Goal: Transaction & Acquisition: Purchase product/service

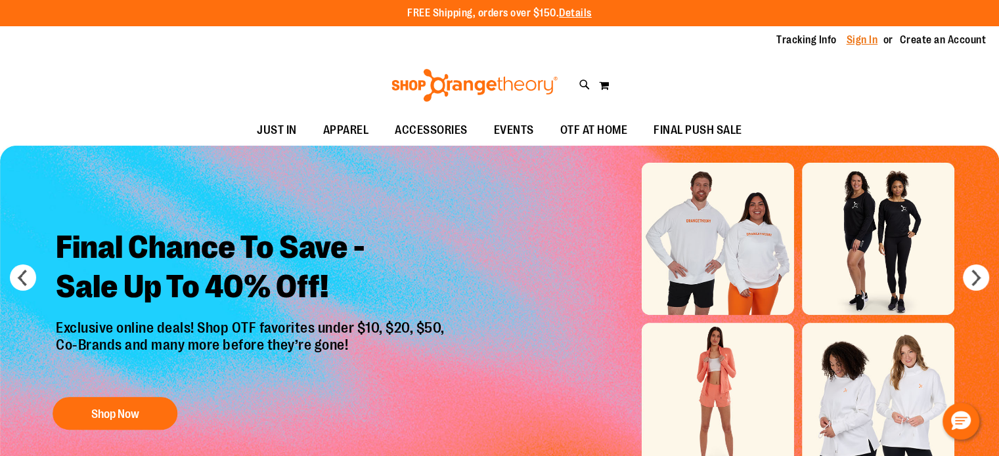
click at [863, 37] on link "Sign In" at bounding box center [862, 40] width 32 height 14
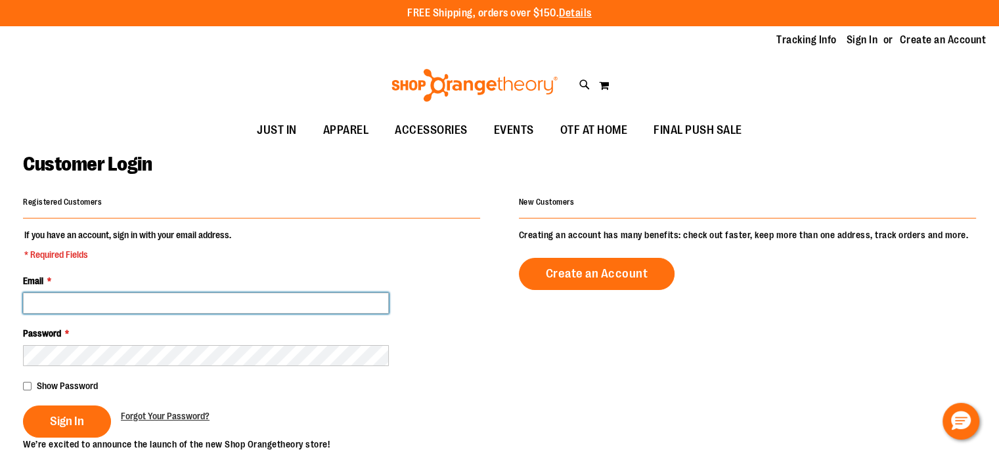
click at [85, 307] on input "Email *" at bounding box center [206, 303] width 366 height 21
type input "**********"
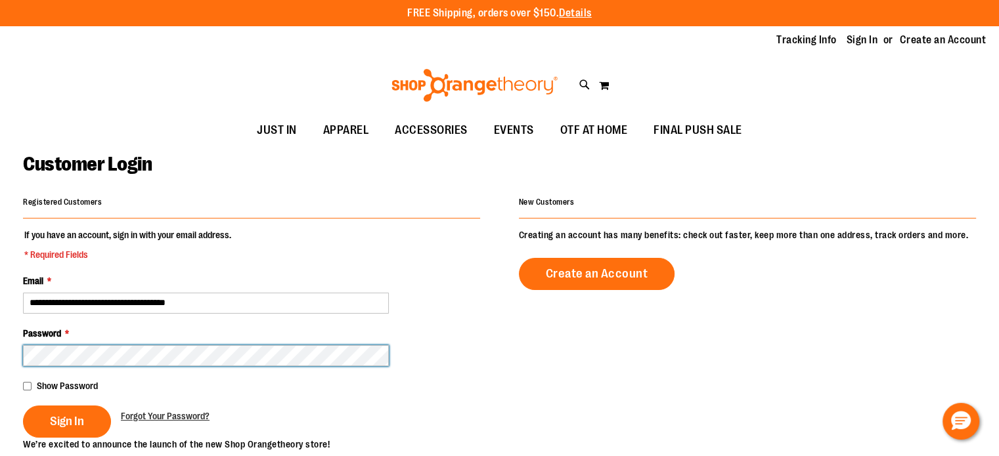
click at [23, 406] on button "Sign In" at bounding box center [67, 422] width 88 height 32
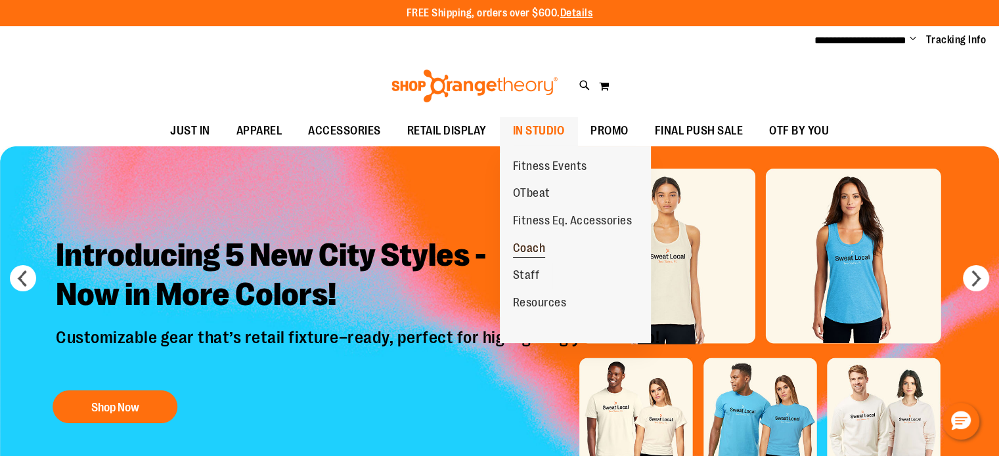
click at [537, 249] on span "Coach" at bounding box center [529, 250] width 33 height 16
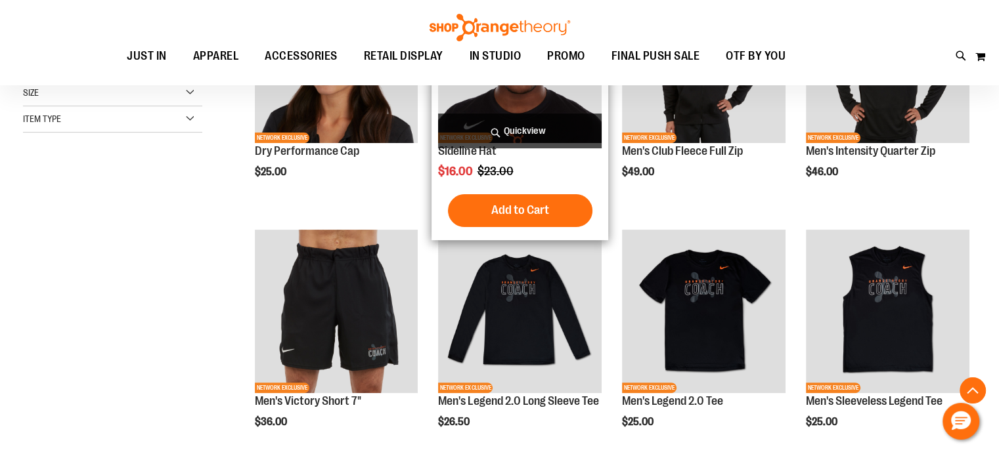
scroll to position [328, 0]
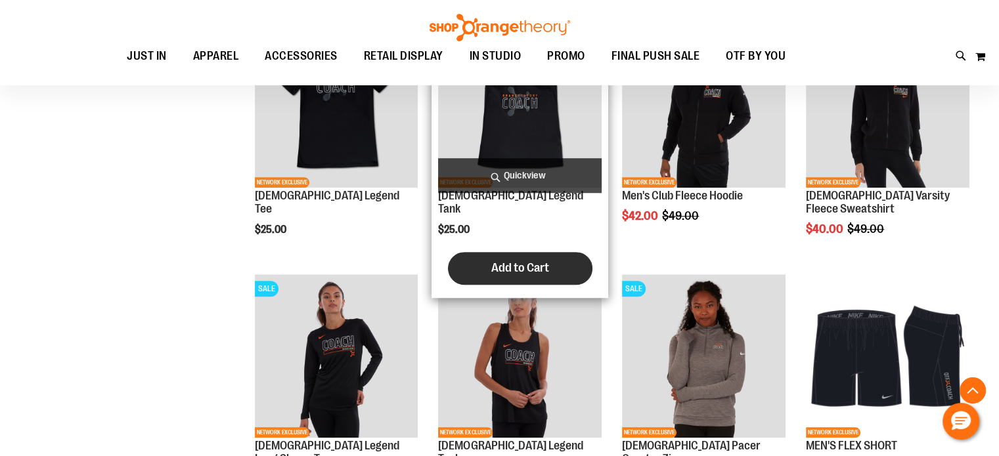
scroll to position [984, 0]
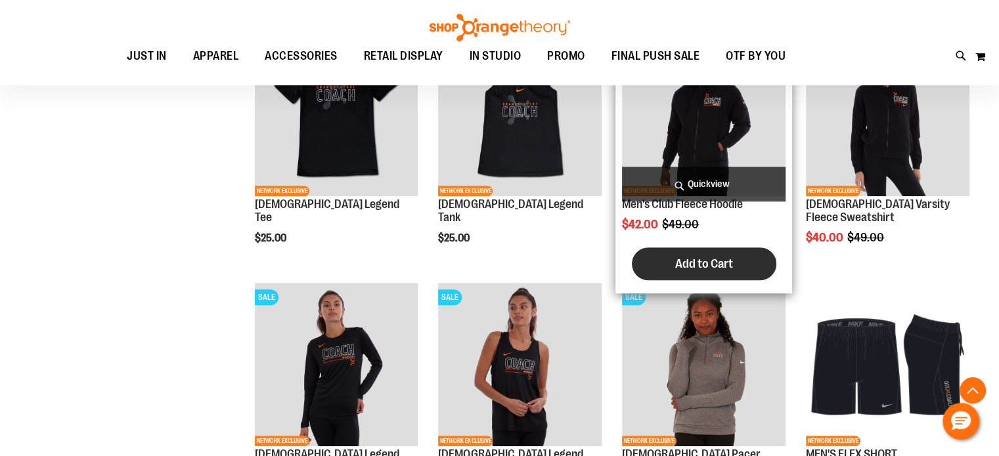
click at [690, 254] on button "Add to Cart" at bounding box center [704, 264] width 144 height 33
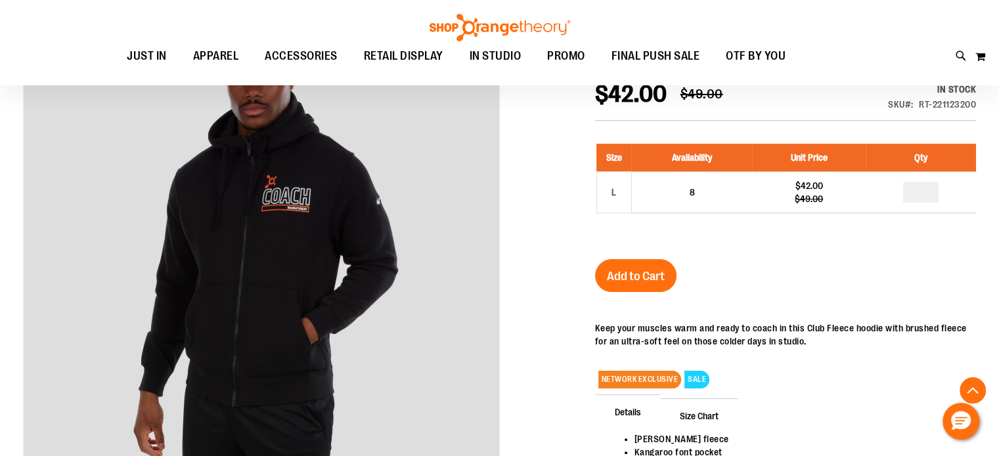
scroll to position [262, 0]
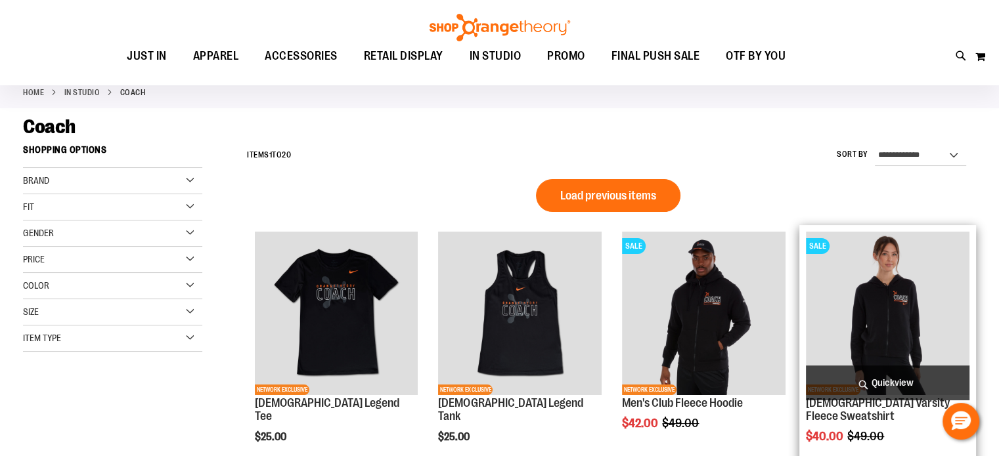
scroll to position [66, 0]
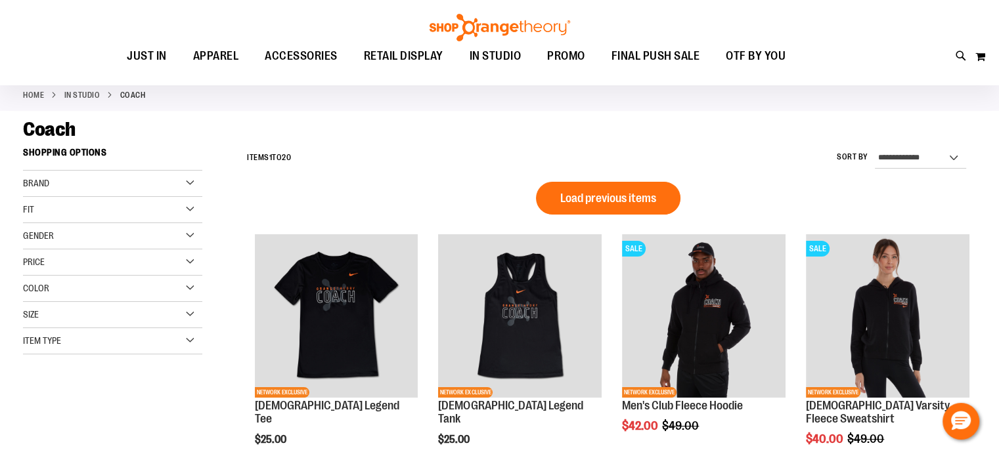
click at [609, 202] on span "Load previous items" at bounding box center [608, 198] width 96 height 13
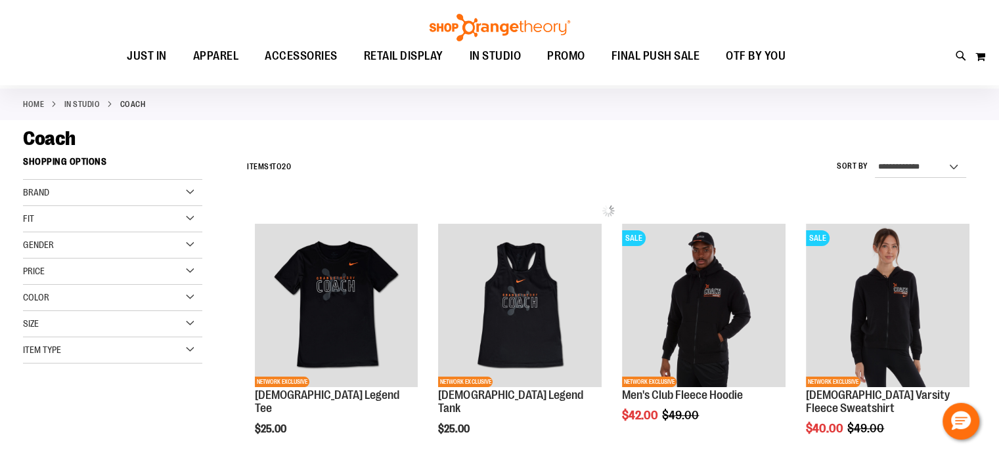
scroll to position [0, 0]
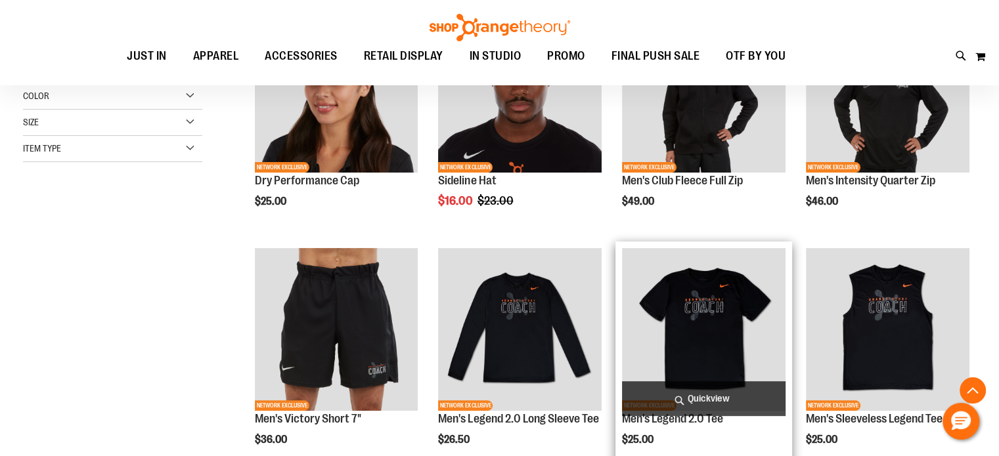
scroll to position [263, 0]
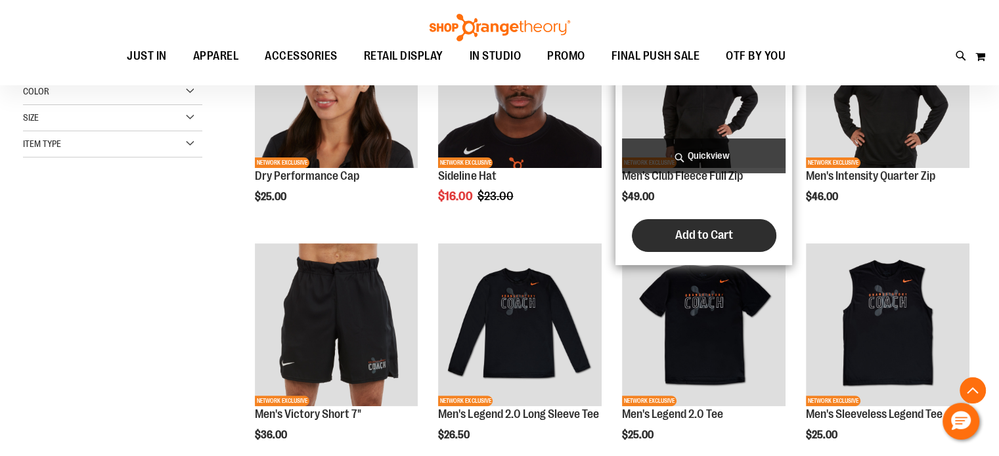
click at [705, 238] on span "Add to Cart" at bounding box center [704, 235] width 58 height 14
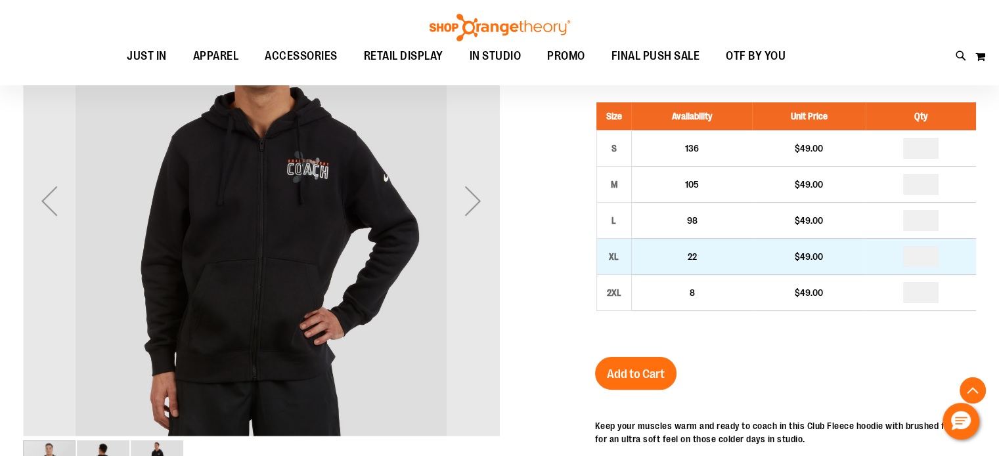
scroll to position [261, 0]
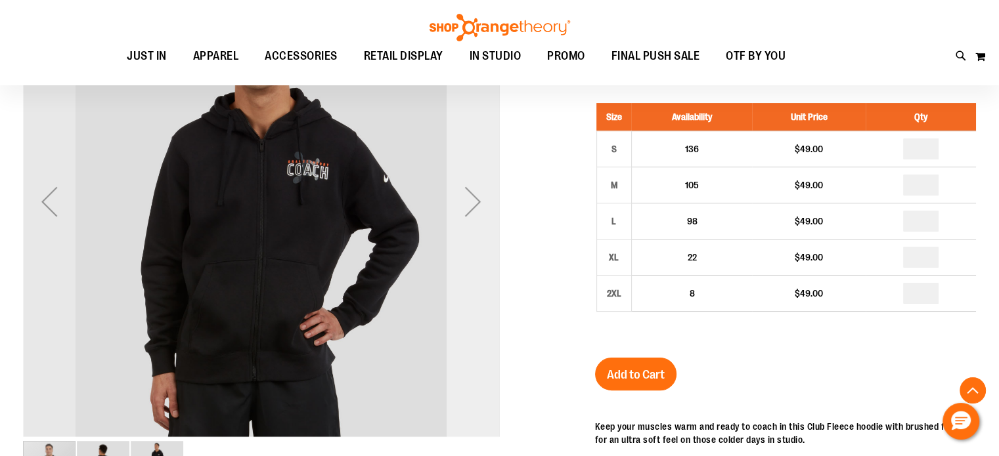
click at [465, 215] on div "Next" at bounding box center [473, 201] width 53 height 53
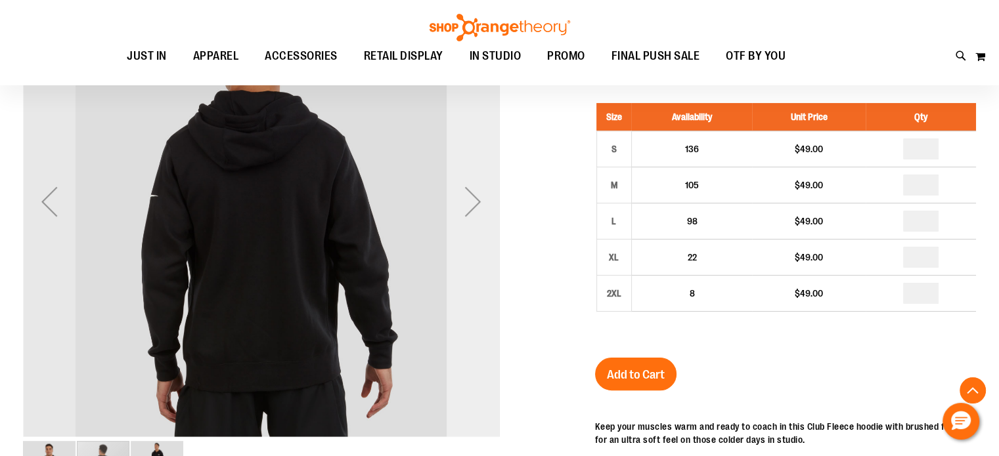
click at [465, 215] on div "Next" at bounding box center [473, 201] width 53 height 53
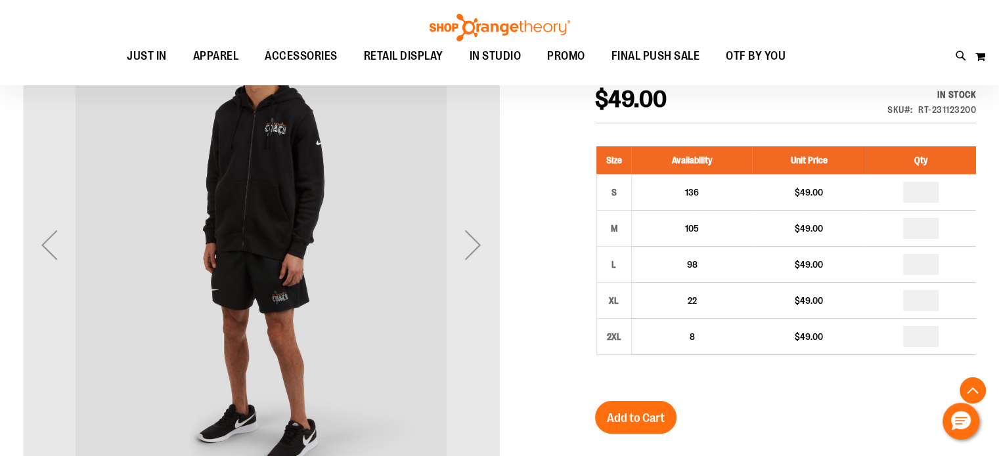
scroll to position [196, 0]
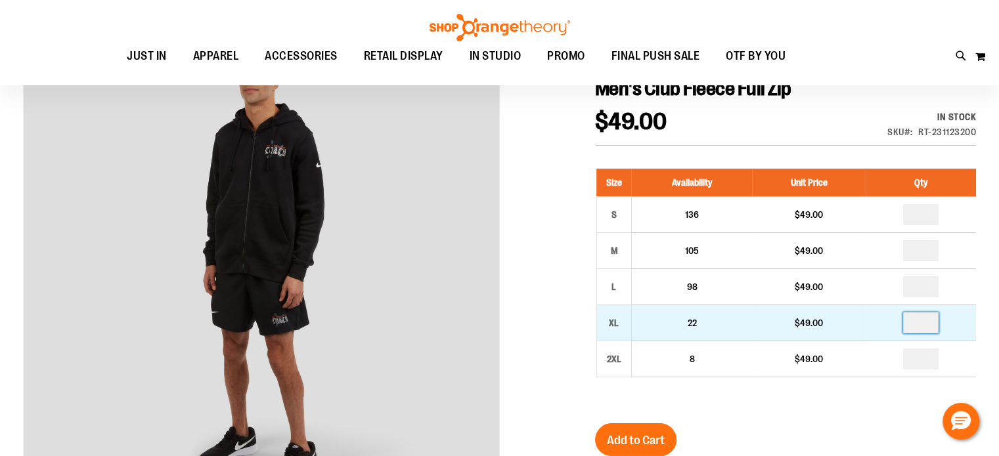
click at [923, 327] on input "number" at bounding box center [920, 323] width 35 height 21
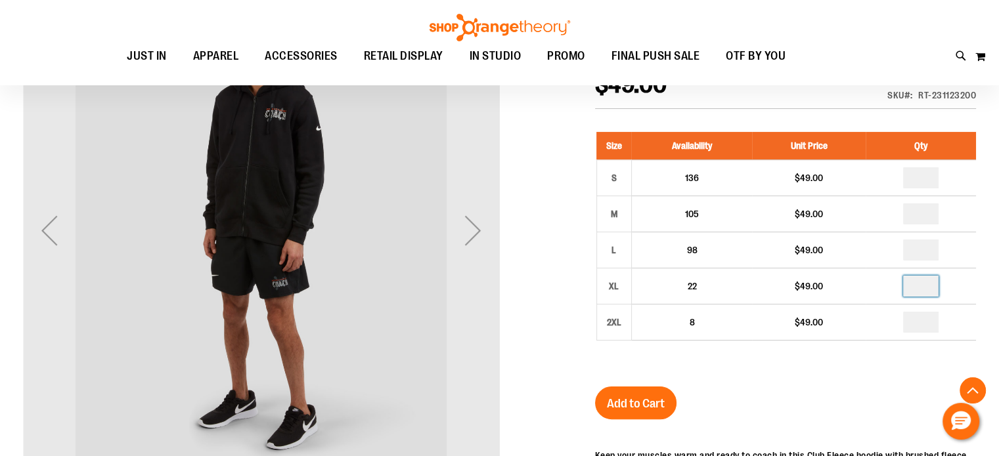
scroll to position [261, 0]
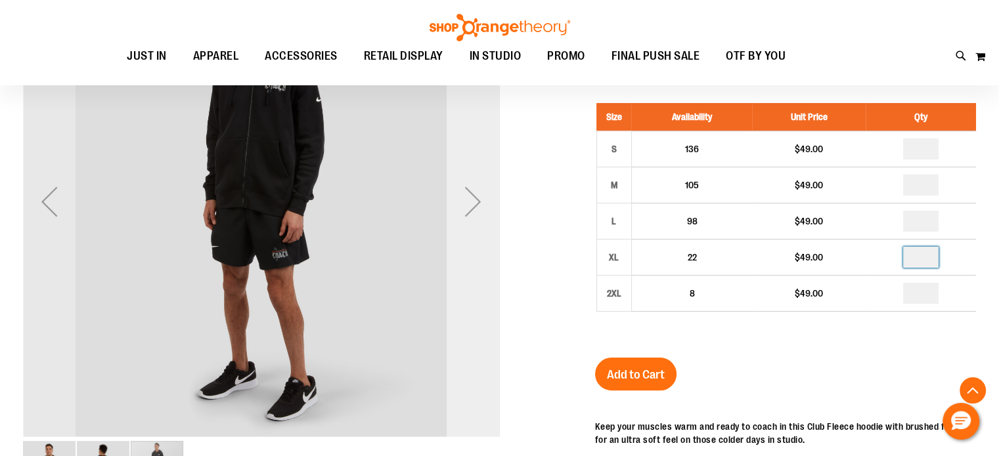
click at [460, 190] on div "Next" at bounding box center [473, 201] width 53 height 53
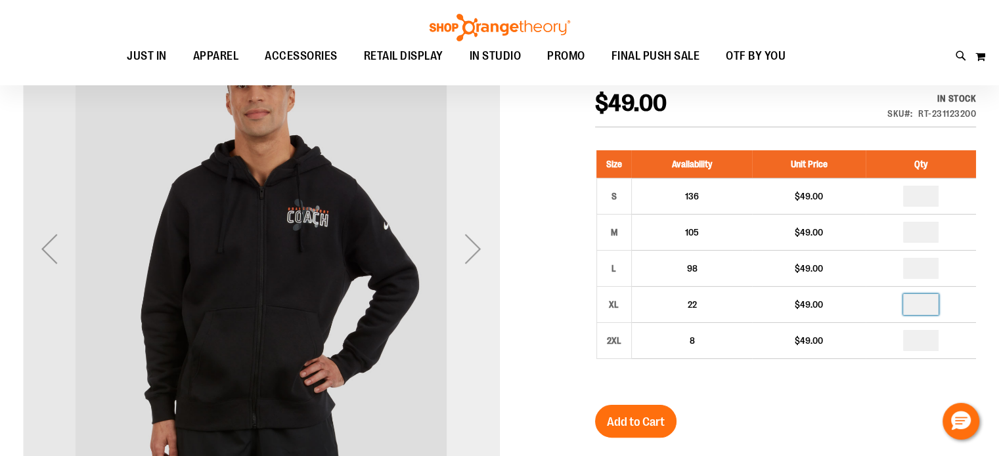
scroll to position [196, 0]
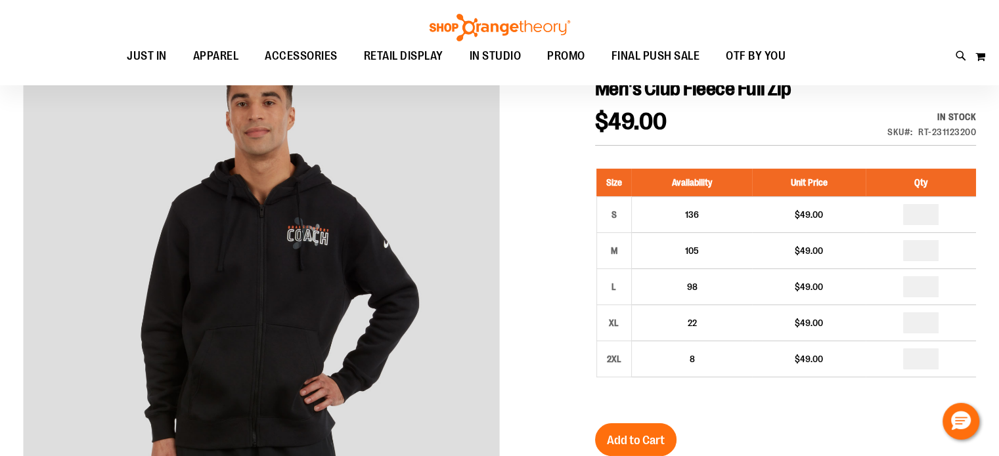
type input "*"
click at [758, 412] on div "Men's Club Fleece Full Zip $49.00 In stock Only %1 left SKU RT-231123200 Size A…" at bounding box center [785, 423] width 381 height 692
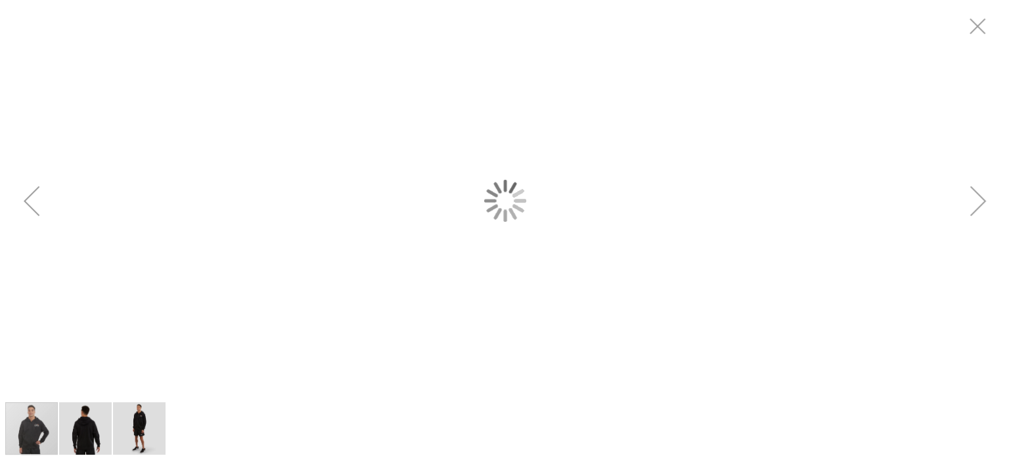
scroll to position [0, 0]
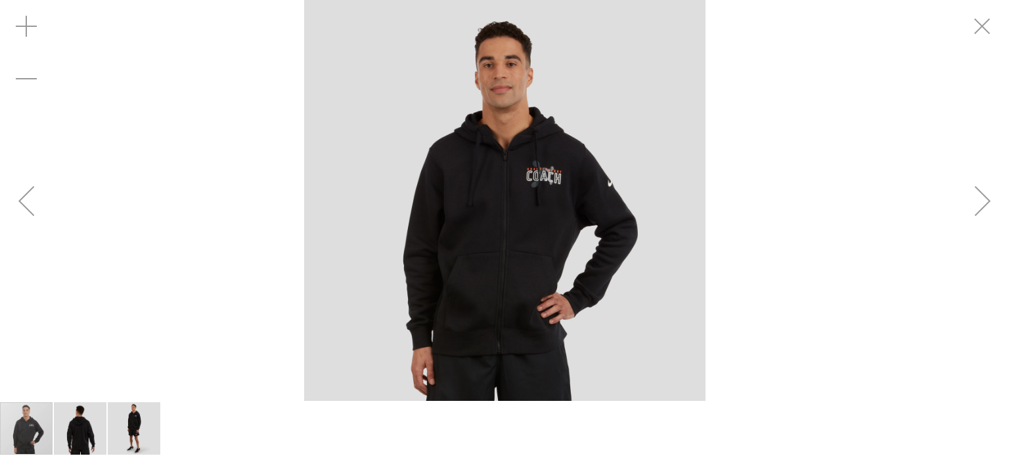
click at [980, 191] on div "Next" at bounding box center [982, 201] width 53 height 53
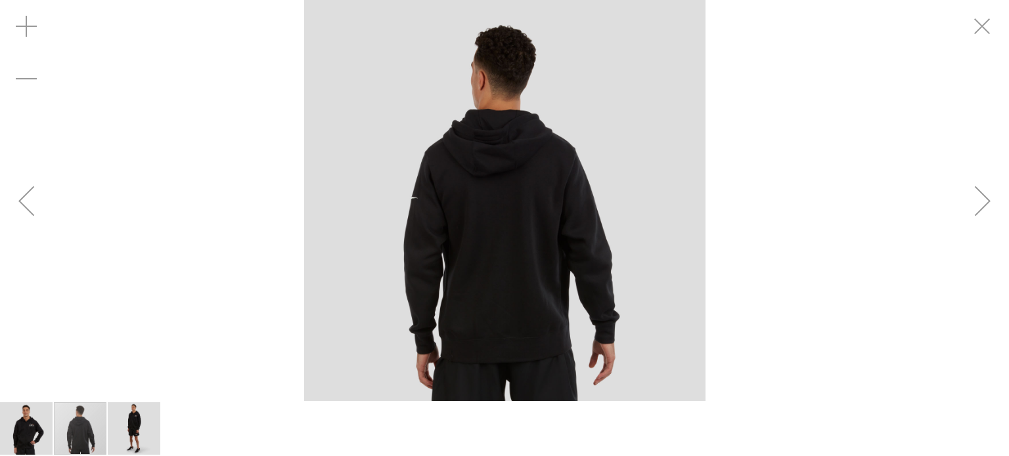
click at [980, 191] on div "Next" at bounding box center [982, 201] width 53 height 53
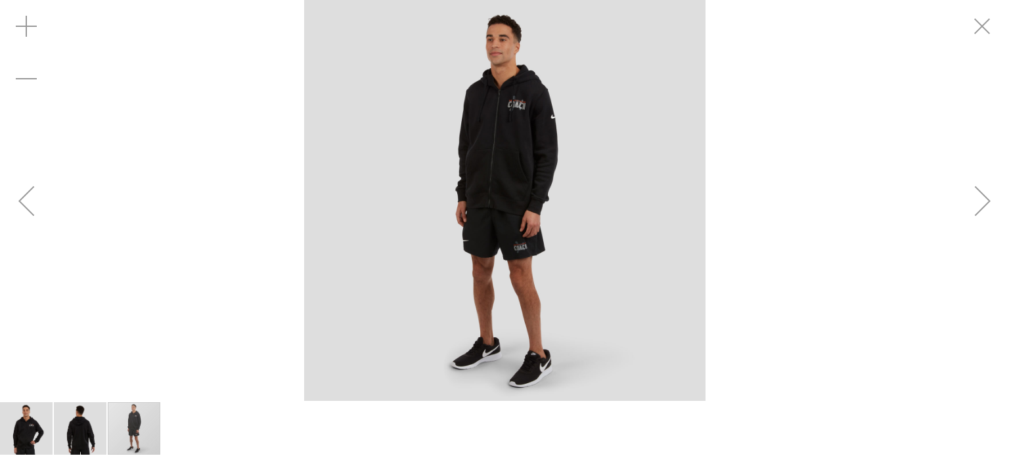
click at [980, 191] on div "Next" at bounding box center [982, 201] width 53 height 53
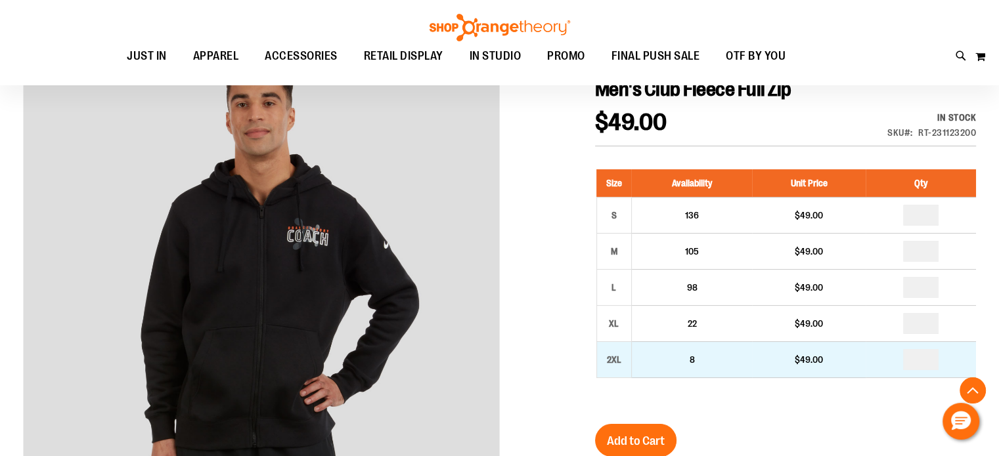
scroll to position [261, 0]
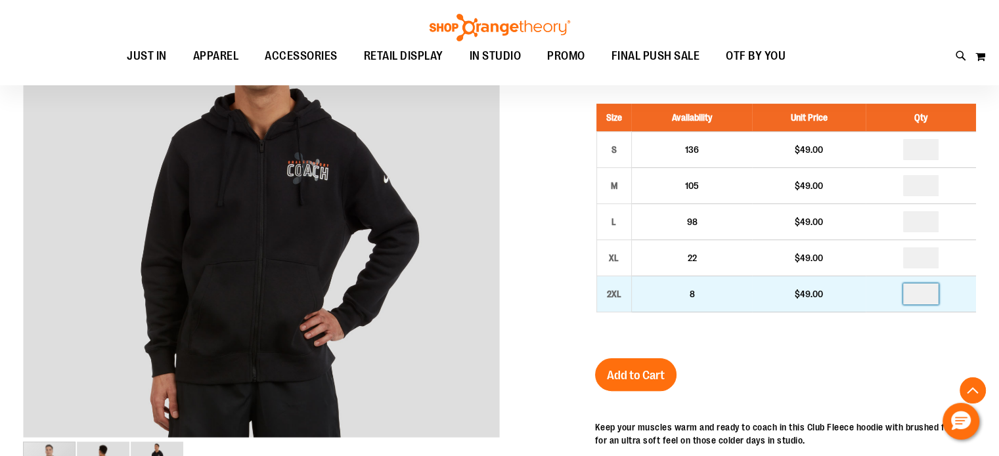
click at [925, 296] on input "number" at bounding box center [920, 294] width 35 height 21
type input "*"
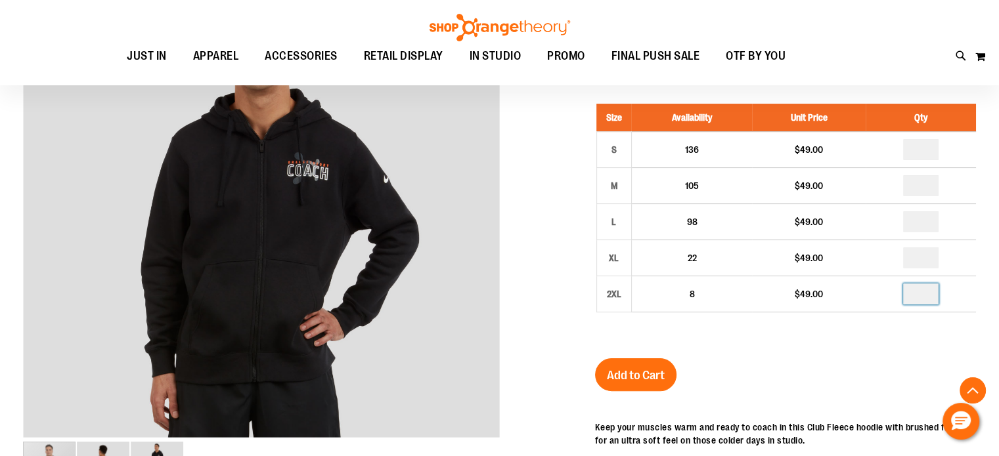
click at [775, 359] on div "Men's Club Fleece Full Zip $49.00 In stock Only %1 left SKU RT-231123200 Size A…" at bounding box center [785, 358] width 381 height 692
click at [665, 366] on button "Add to Cart" at bounding box center [635, 375] width 81 height 33
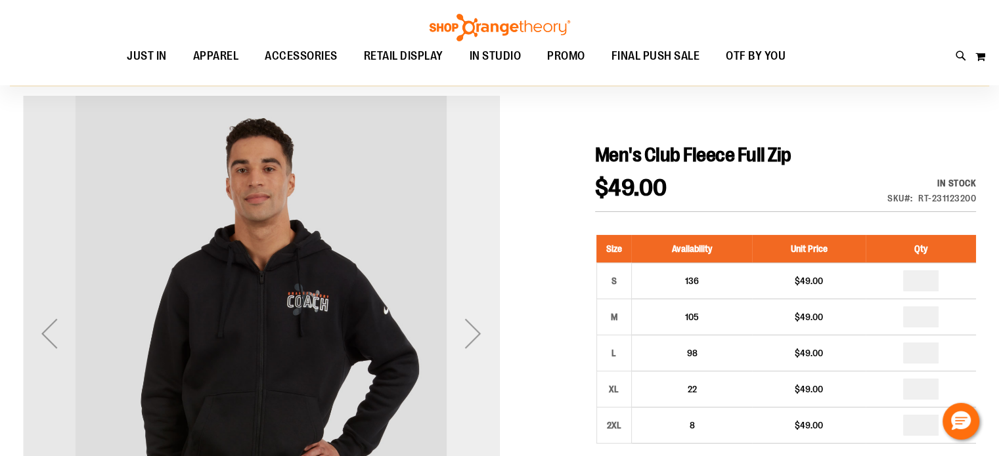
scroll to position [0, 0]
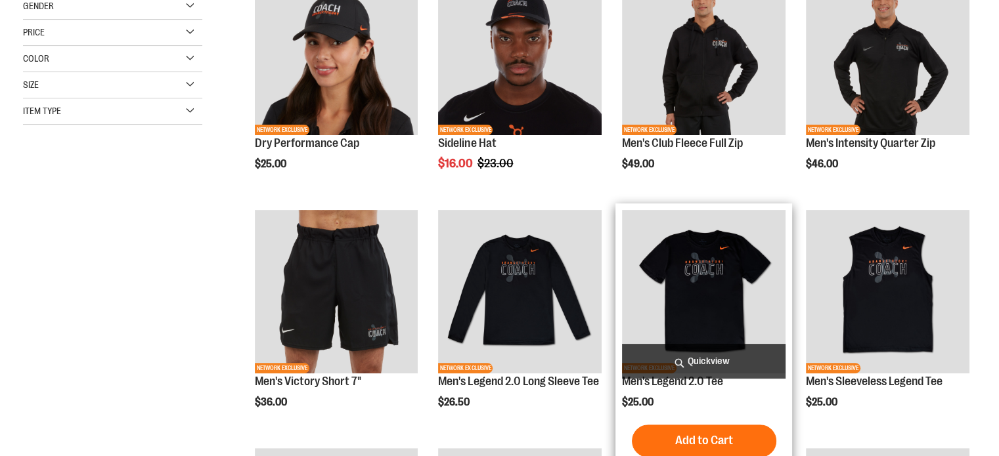
scroll to position [328, 0]
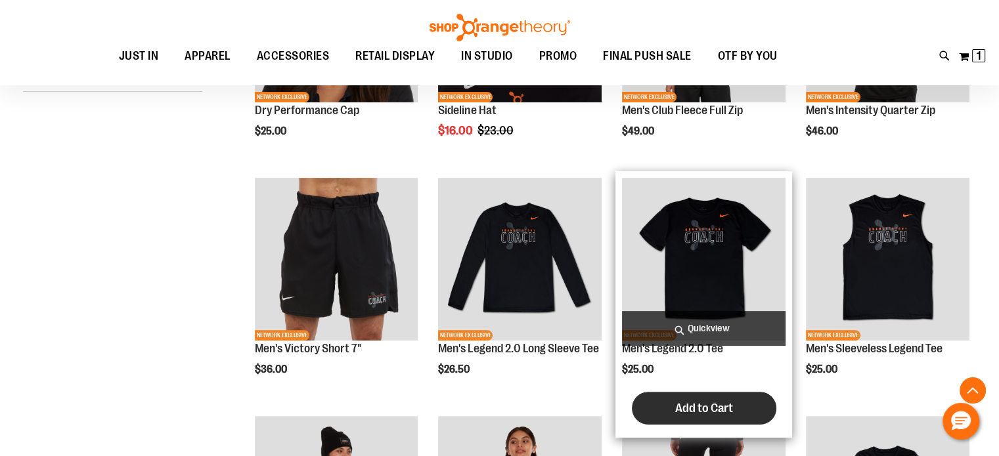
click at [693, 417] on button "Add to Cart" at bounding box center [704, 408] width 144 height 33
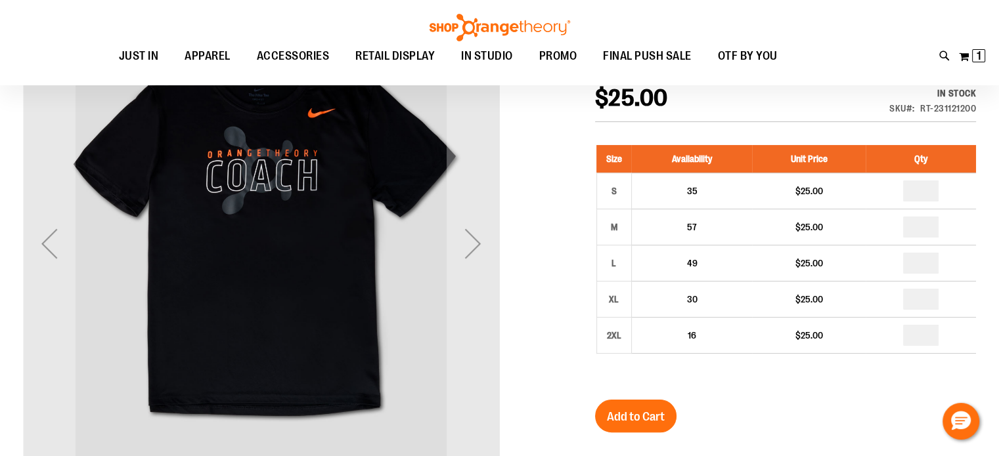
scroll to position [196, 0]
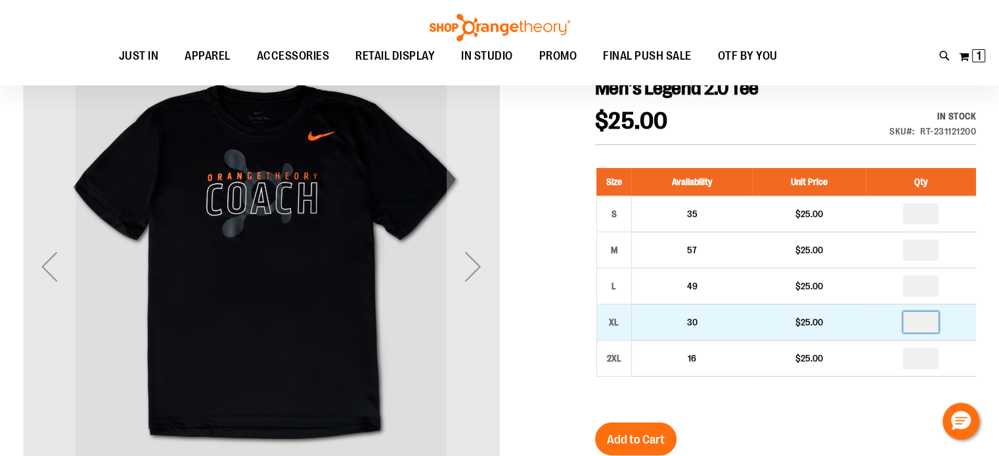
click at [924, 322] on input "number" at bounding box center [920, 322] width 35 height 21
type input "*"
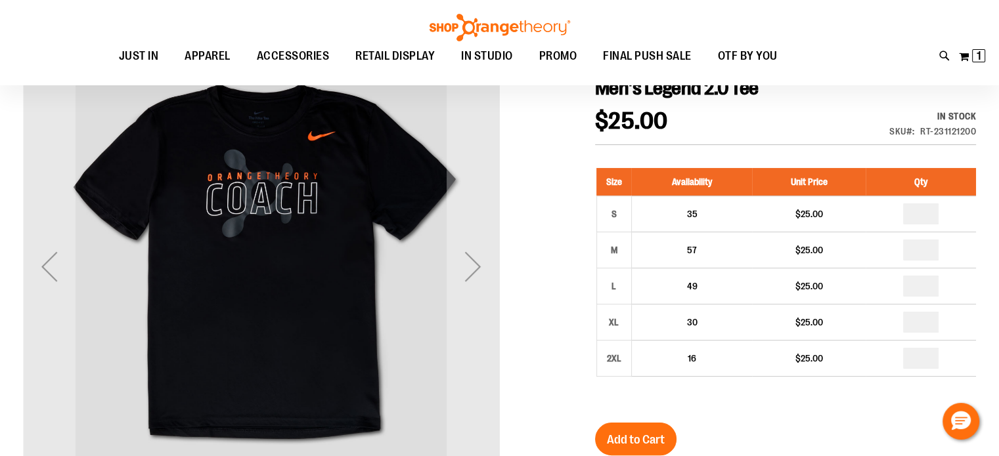
click at [791, 410] on div "Men's Legend 2.0 Tee $25.00 In stock Only %1 left SKU RT-231121200 Size Availab…" at bounding box center [785, 425] width 381 height 698
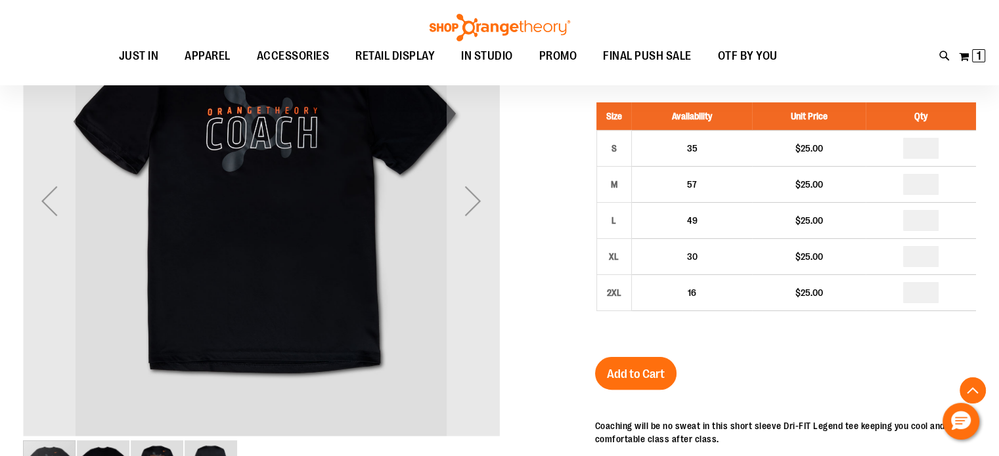
scroll to position [131, 0]
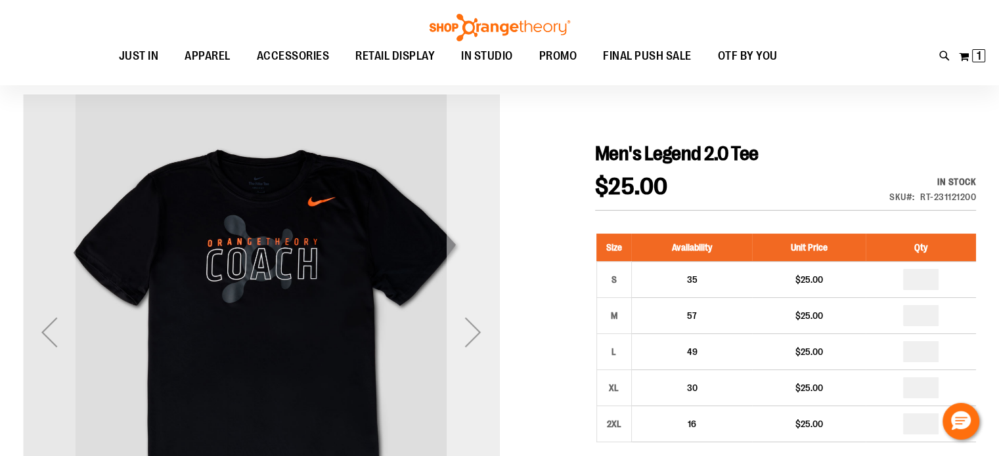
click at [453, 323] on div "Next" at bounding box center [473, 332] width 53 height 53
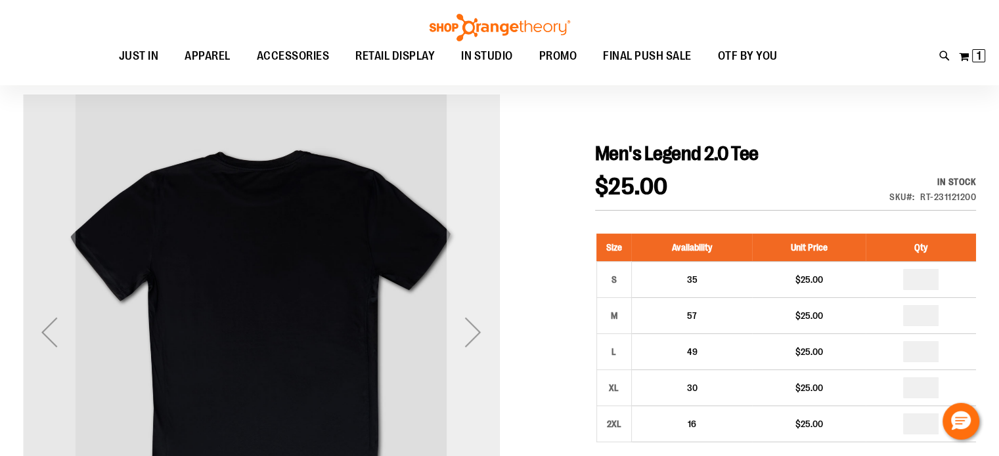
click at [477, 334] on div "Next" at bounding box center [473, 332] width 53 height 53
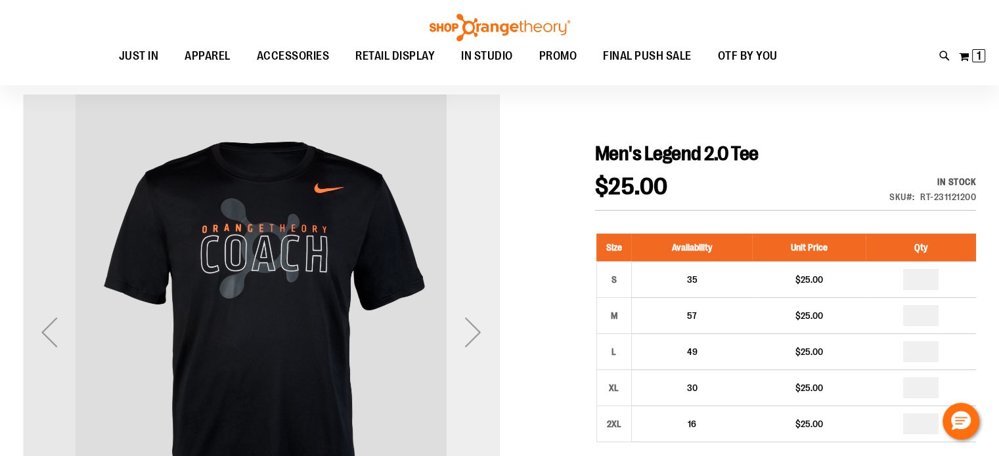
click at [473, 334] on div "Next" at bounding box center [473, 332] width 53 height 53
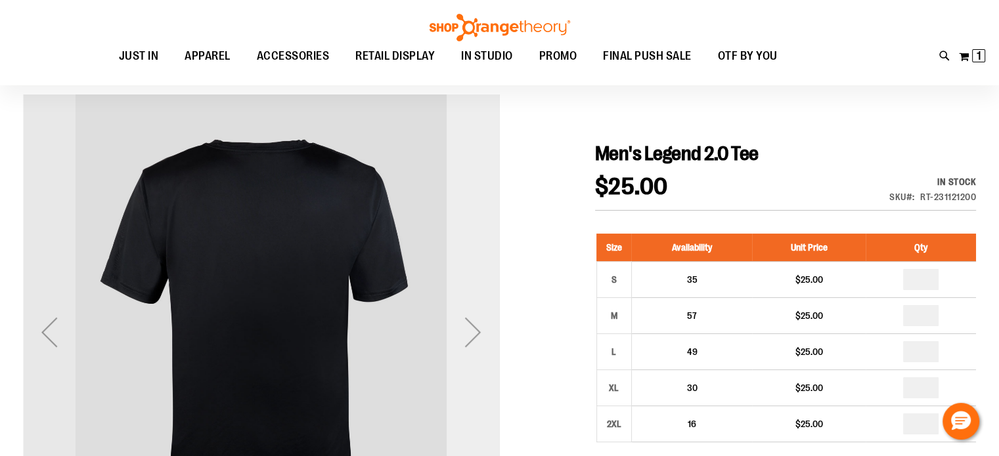
click at [473, 334] on div "Next" at bounding box center [473, 332] width 53 height 53
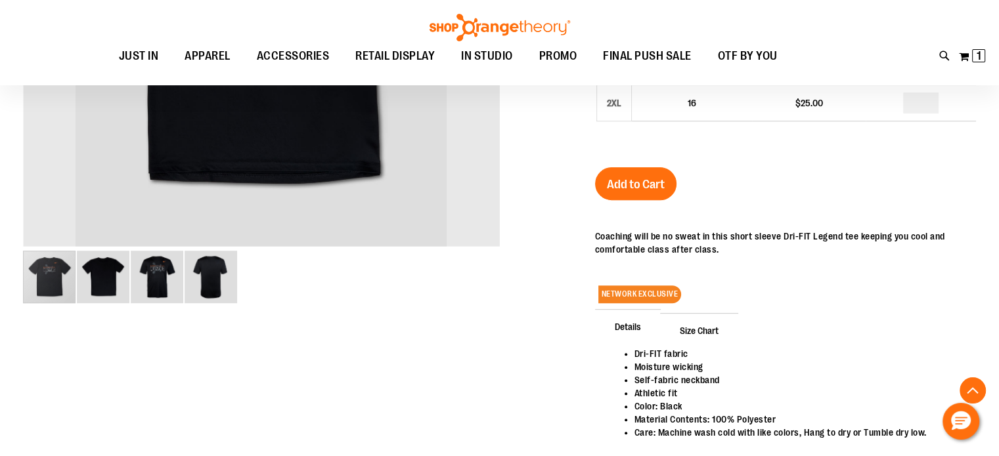
scroll to position [459, 0]
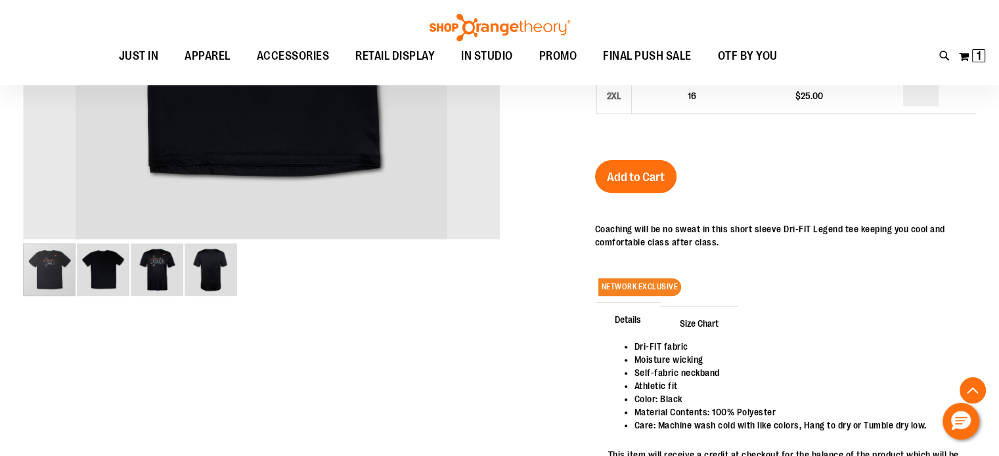
click at [159, 262] on img "image 3 of 4" at bounding box center [157, 270] width 53 height 53
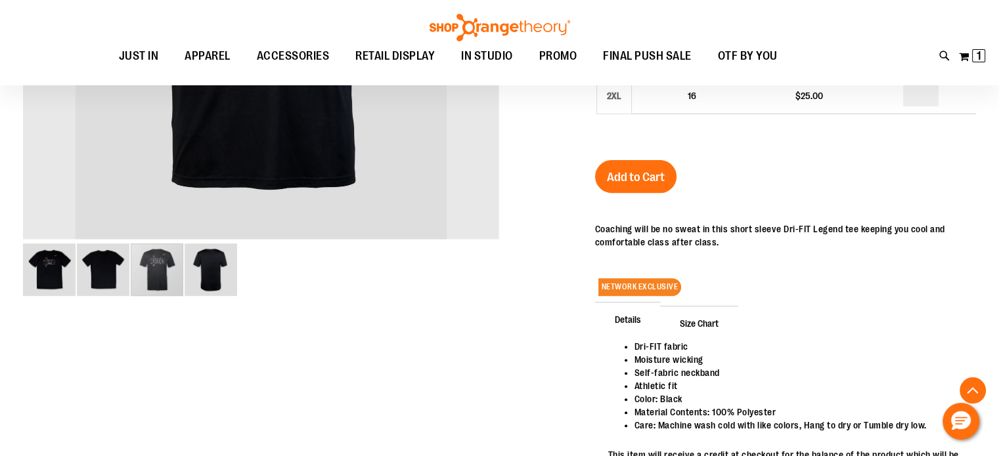
click at [212, 278] on img "image 4 of 4" at bounding box center [211, 270] width 53 height 53
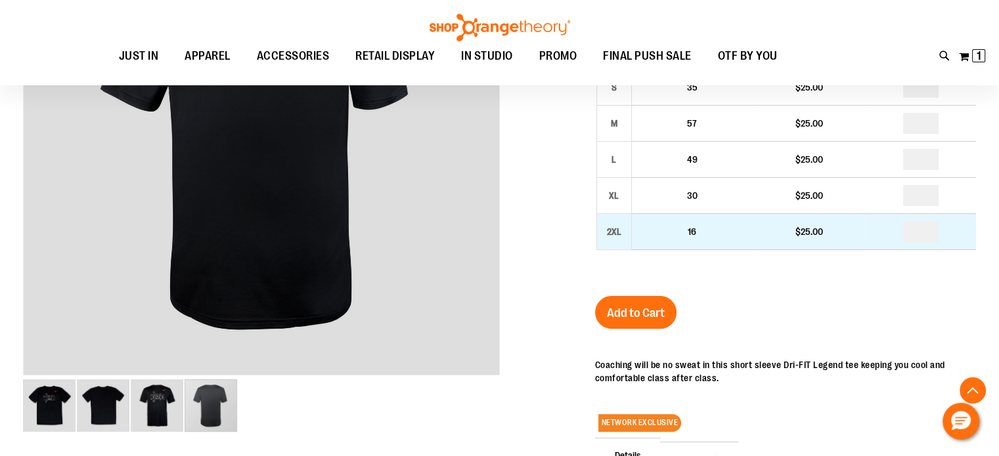
scroll to position [262, 0]
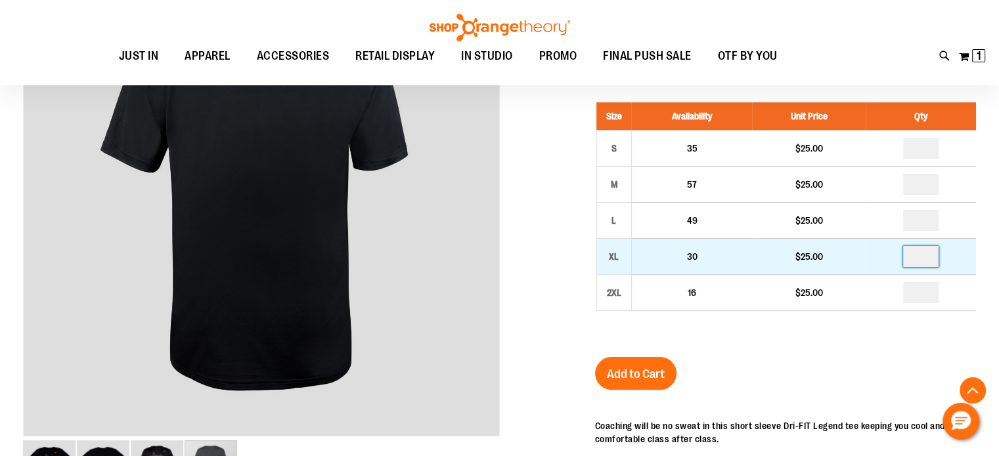
click at [925, 251] on input "*" at bounding box center [920, 256] width 35 height 21
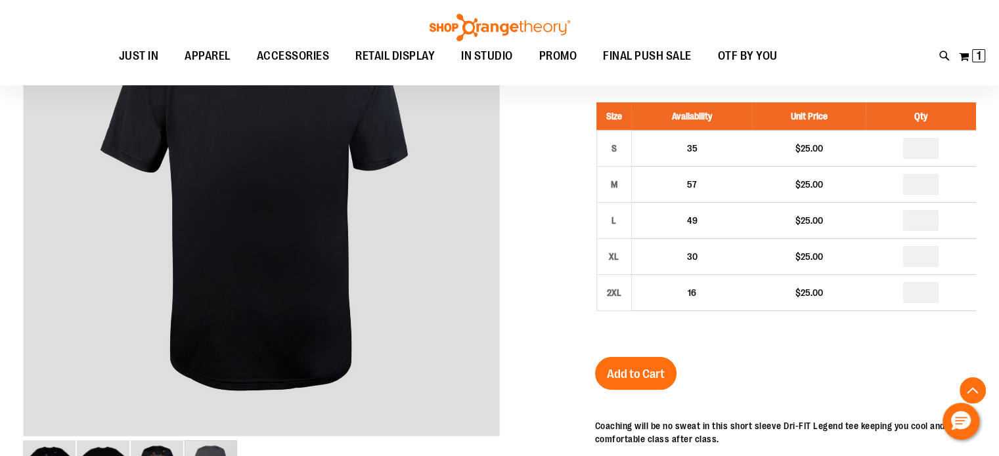
type input "*"
click at [932, 345] on div "Men's Legend 2.0 Tee $25.00 In stock Only %1 left SKU RT-231121200 Size Availab…" at bounding box center [785, 360] width 381 height 698
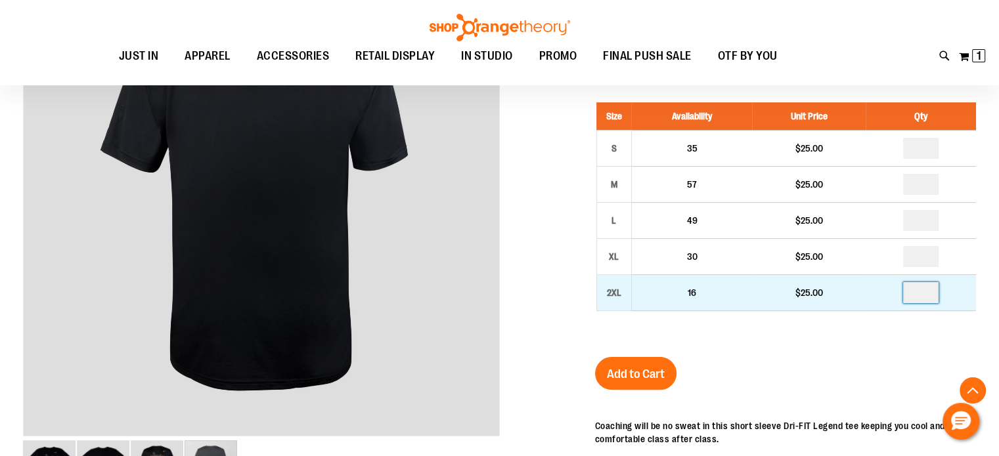
click at [927, 296] on input "number" at bounding box center [920, 292] width 35 height 21
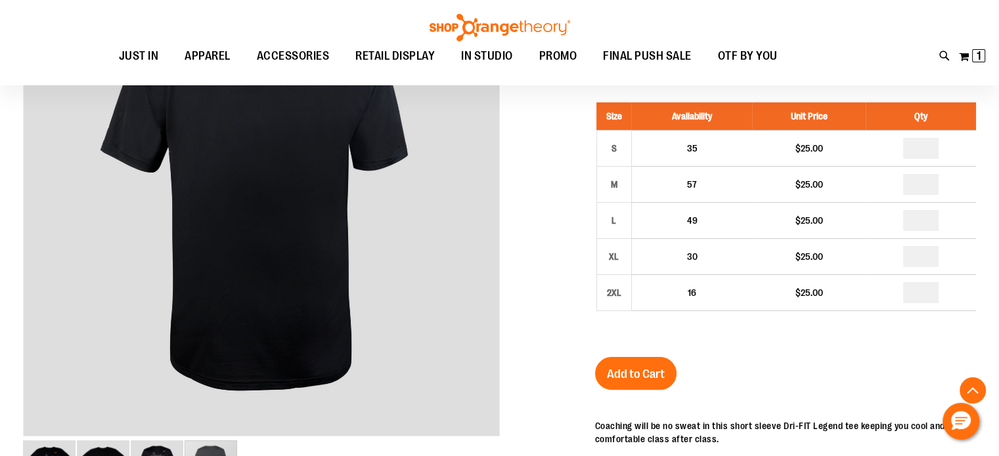
type input "*"
click at [912, 344] on div "Men's Legend 2.0 Tee $25.00 In stock Only %1 left SKU RT-231121200 Size Availab…" at bounding box center [785, 360] width 381 height 698
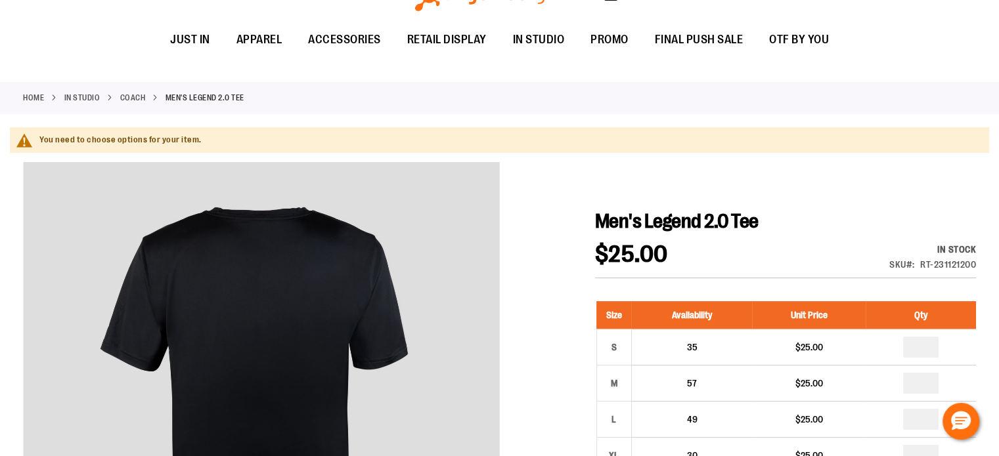
scroll to position [0, 0]
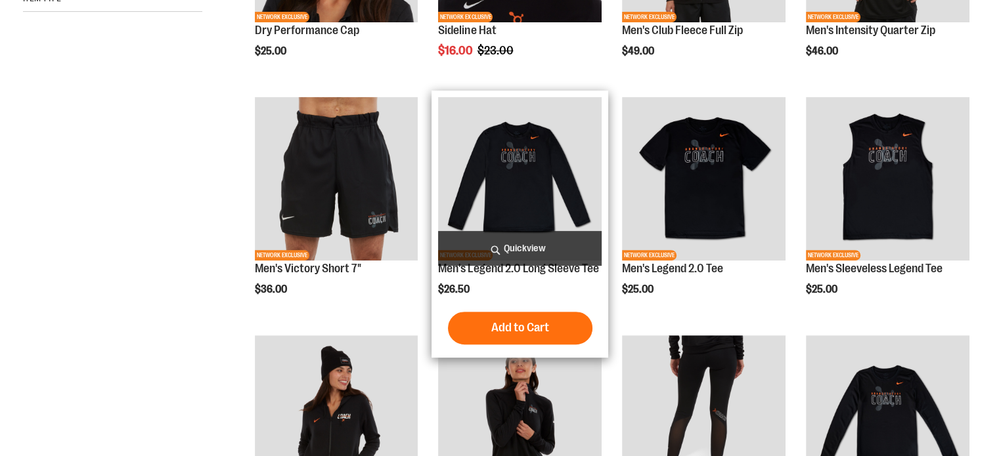
scroll to position [410, 0]
click at [527, 182] on img "product" at bounding box center [520, 179] width 164 height 164
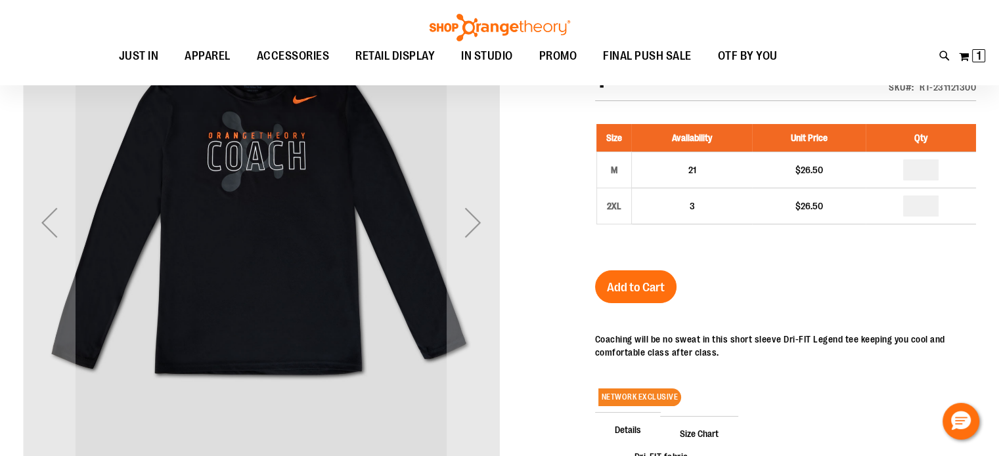
scroll to position [64, 0]
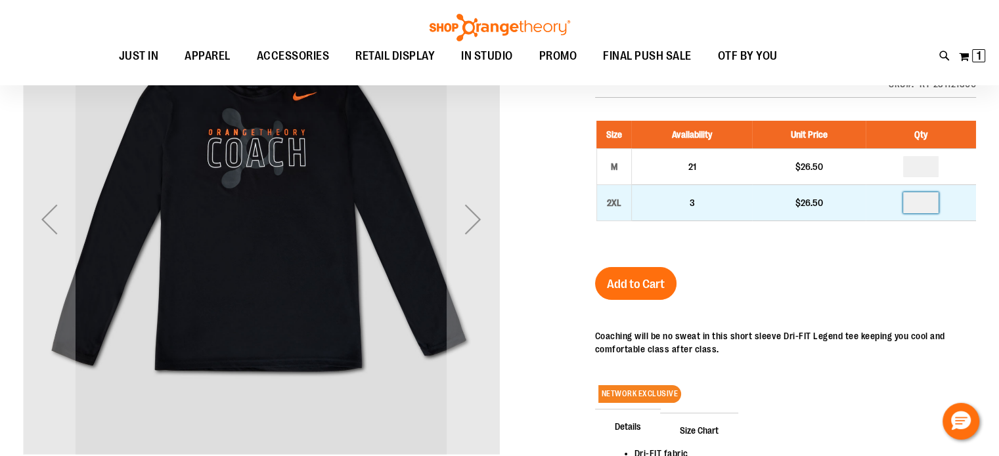
click at [933, 208] on input "number" at bounding box center [920, 202] width 35 height 21
type input "*"
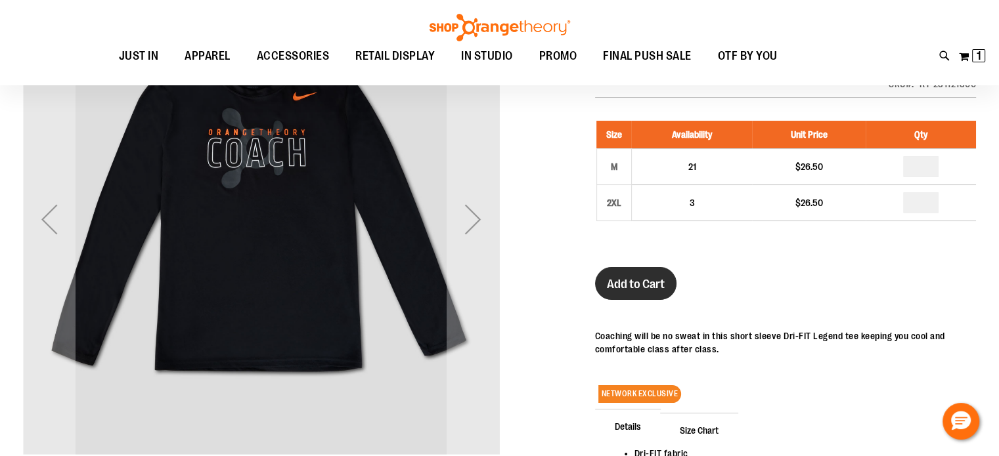
click at [633, 291] on button "Add to Cart" at bounding box center [635, 283] width 81 height 33
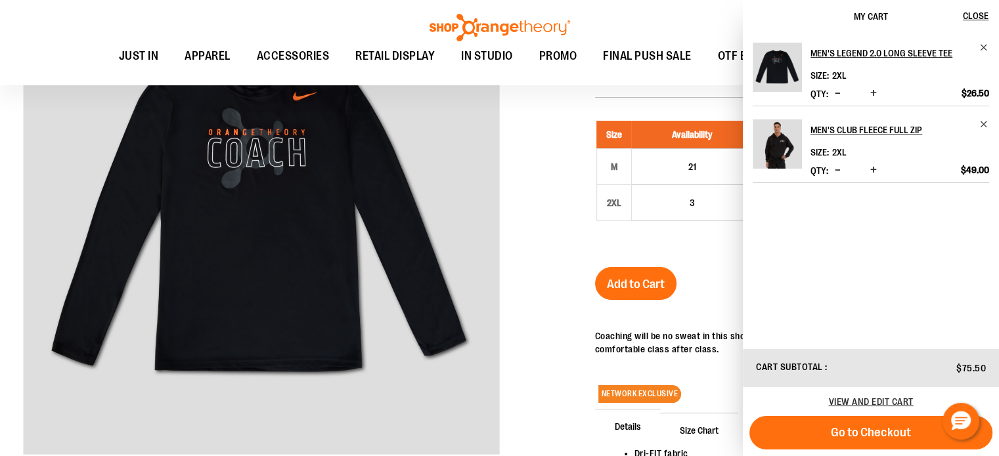
click at [697, 230] on div "Size Availability Unit Price Qty M 21 $26.50 * 2XL 3 $26.50 *" at bounding box center [785, 181] width 381 height 146
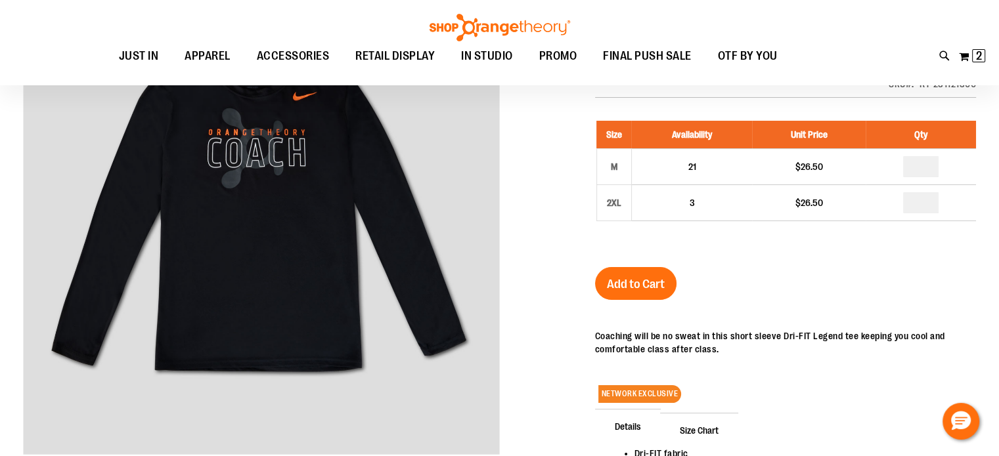
scroll to position [0, 0]
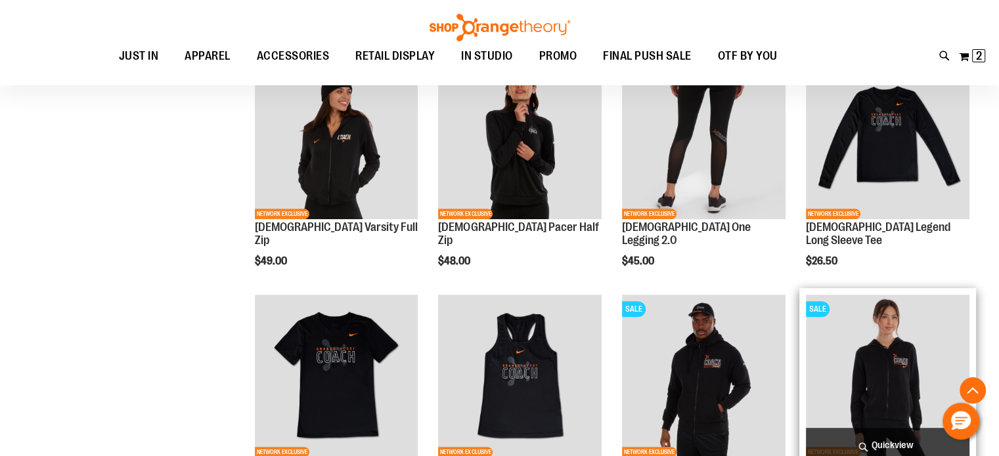
scroll to position [688, 0]
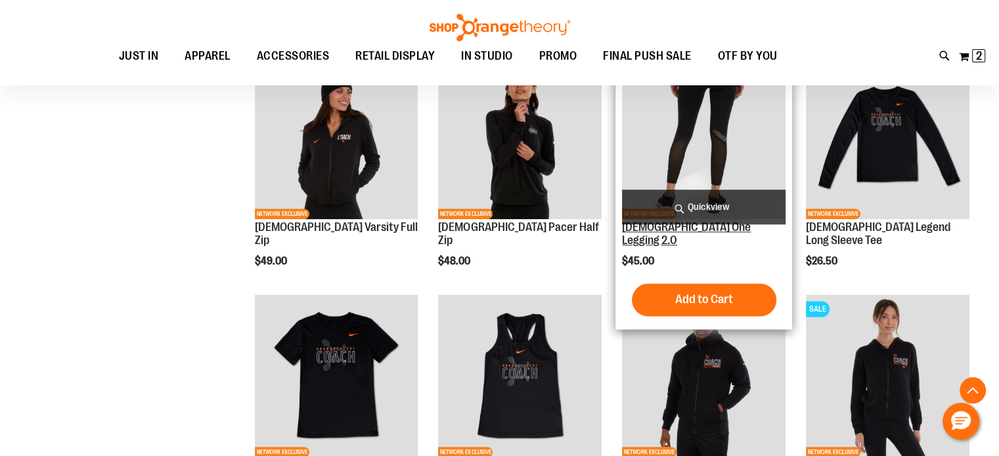
click at [717, 231] on link "[DEMOGRAPHIC_DATA] One Legging 2.0" at bounding box center [686, 234] width 129 height 26
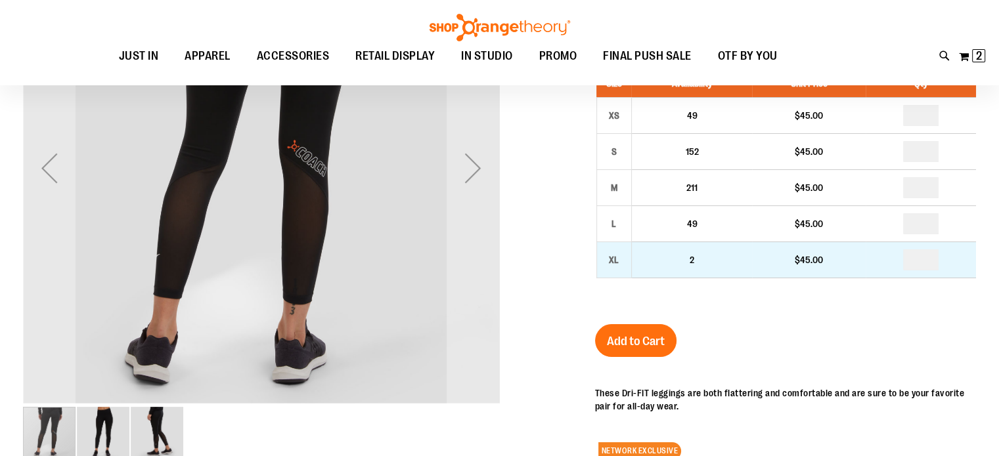
scroll to position [116, 0]
click at [933, 256] on input "number" at bounding box center [920, 260] width 35 height 21
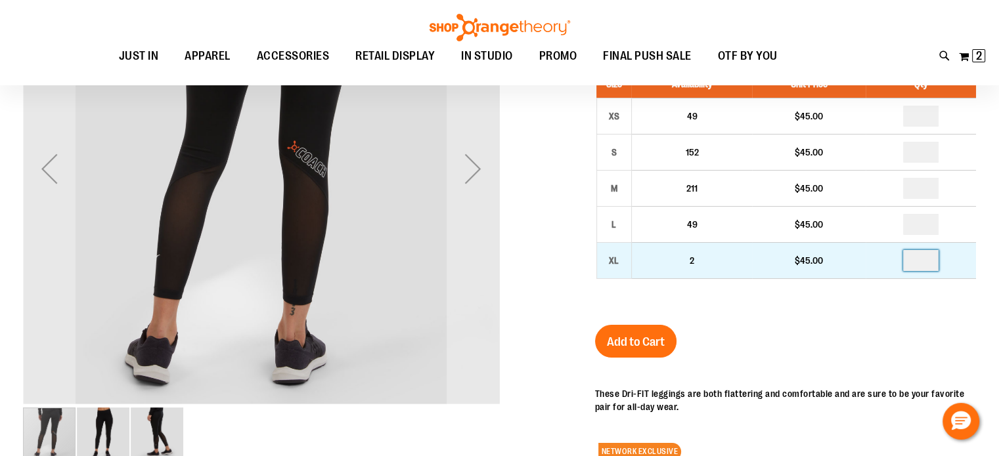
type input "*"
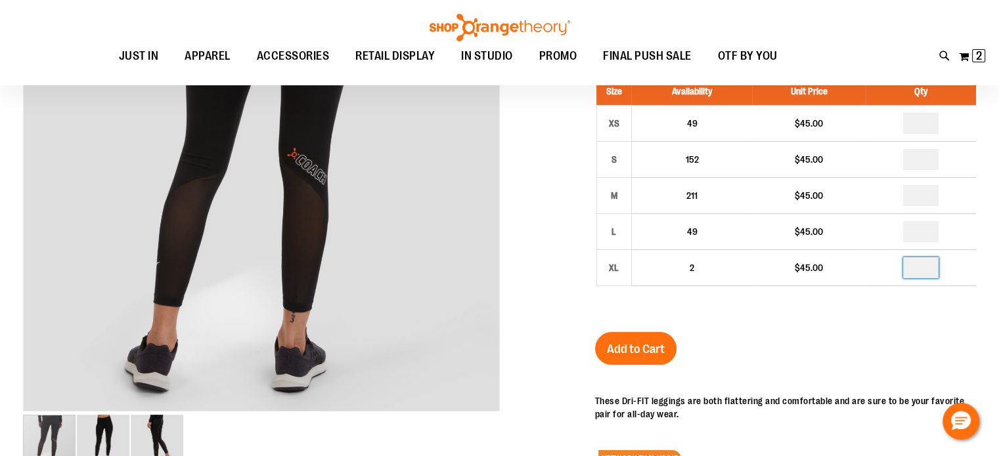
scroll to position [130, 0]
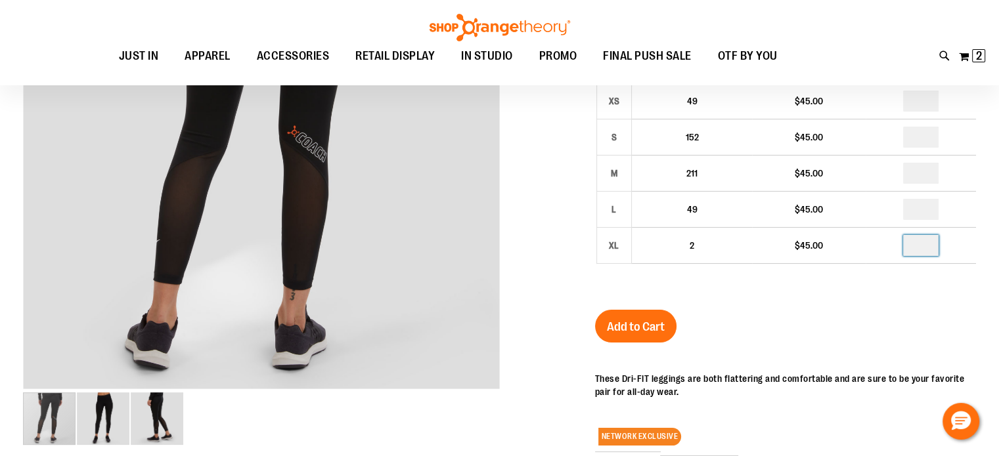
click at [948, 338] on div "Ladies One Legging 2.0 $45.00 In stock Only %1 left SKU RT-231112200 Size Avail…" at bounding box center [785, 325] width 381 height 724
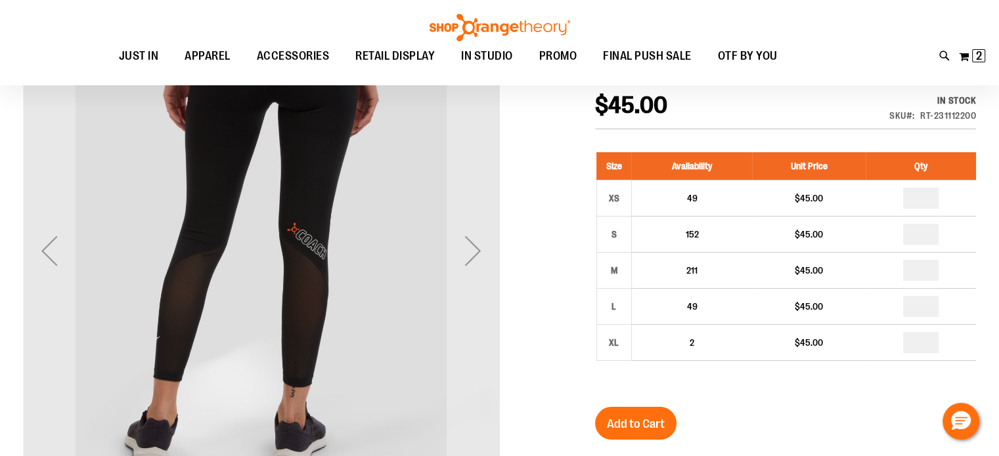
scroll to position [64, 0]
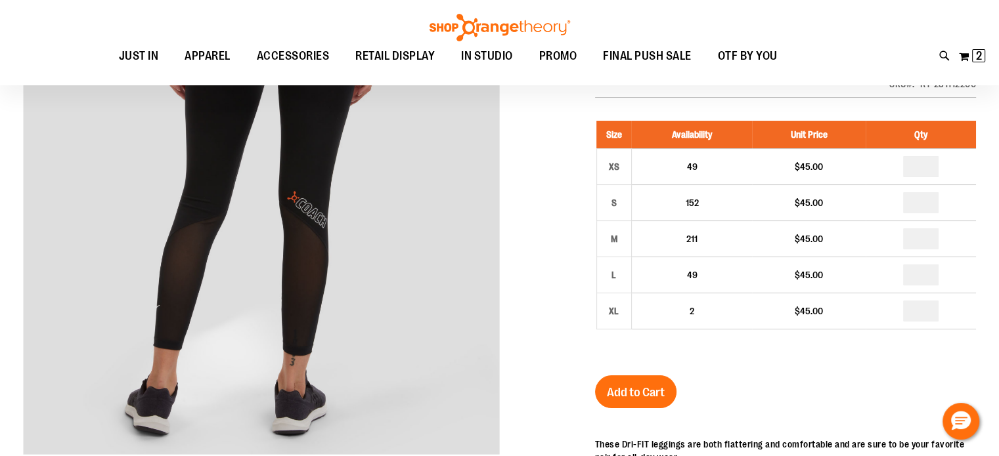
click at [814, 408] on div "Ladies One Legging 2.0 $45.00 In stock Only %1 left SKU RT-231112200 Size Avail…" at bounding box center [785, 391] width 381 height 724
click at [758, 383] on div "Ladies One Legging 2.0 $45.00 In stock Only %1 left SKU RT-231112200 Size Avail…" at bounding box center [785, 391] width 381 height 724
click at [646, 379] on button "Add to Cart" at bounding box center [635, 392] width 81 height 33
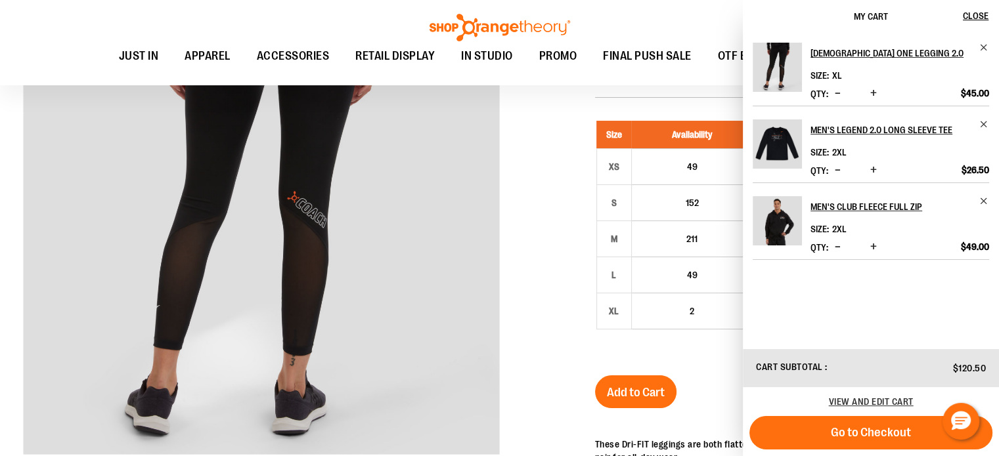
scroll to position [0, 0]
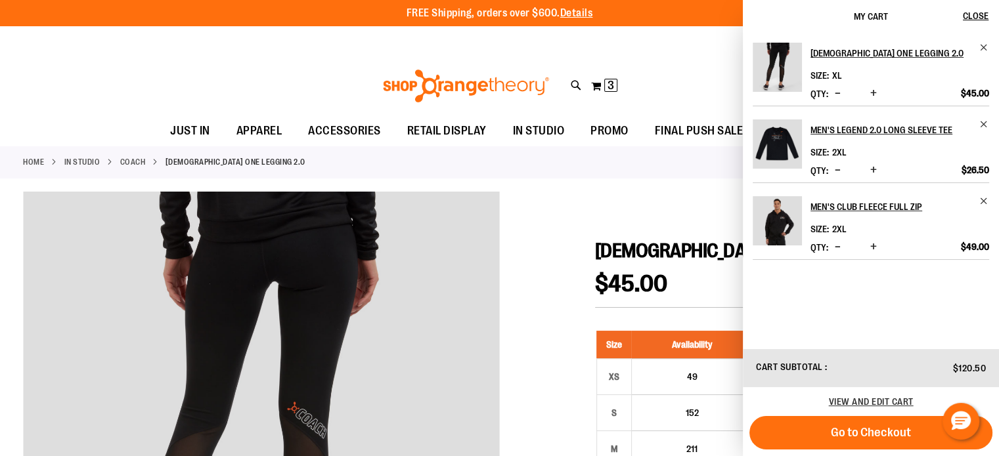
click at [619, 165] on div "Home IN STUDIO Coach Ladies One Legging 2.0" at bounding box center [499, 162] width 999 height 32
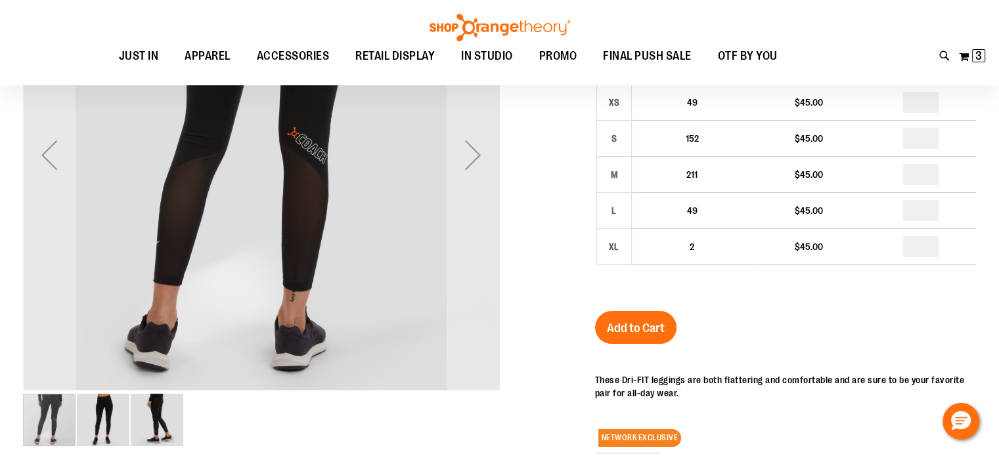
scroll to position [130, 0]
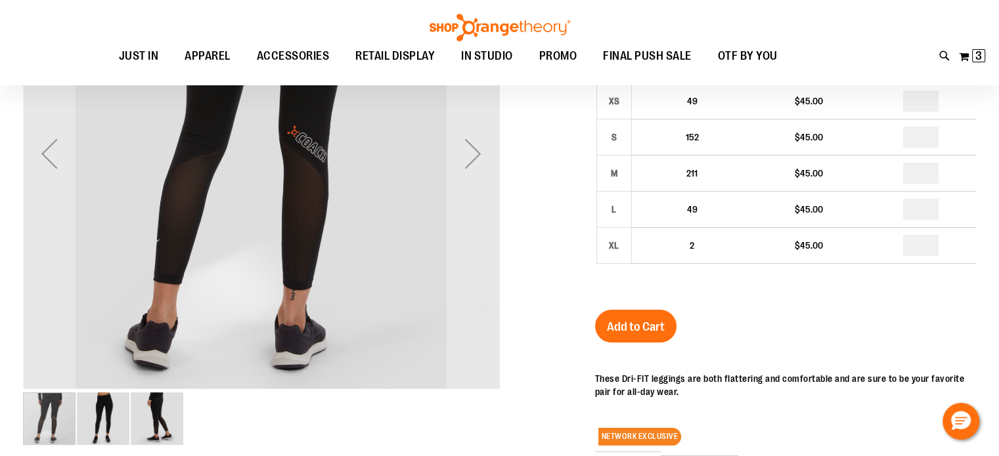
click at [143, 415] on img "image 3 of 3" at bounding box center [157, 419] width 53 height 53
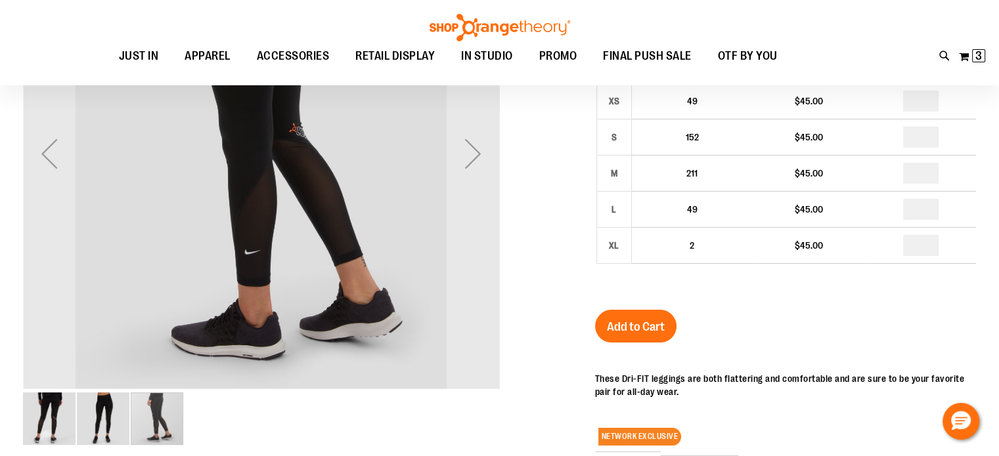
click at [118, 420] on img "image 2 of 3" at bounding box center [103, 419] width 53 height 53
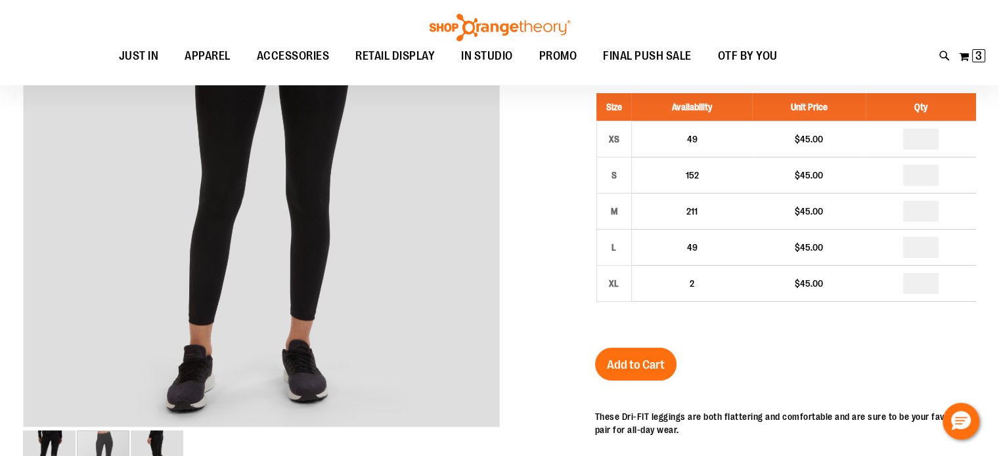
scroll to position [196, 0]
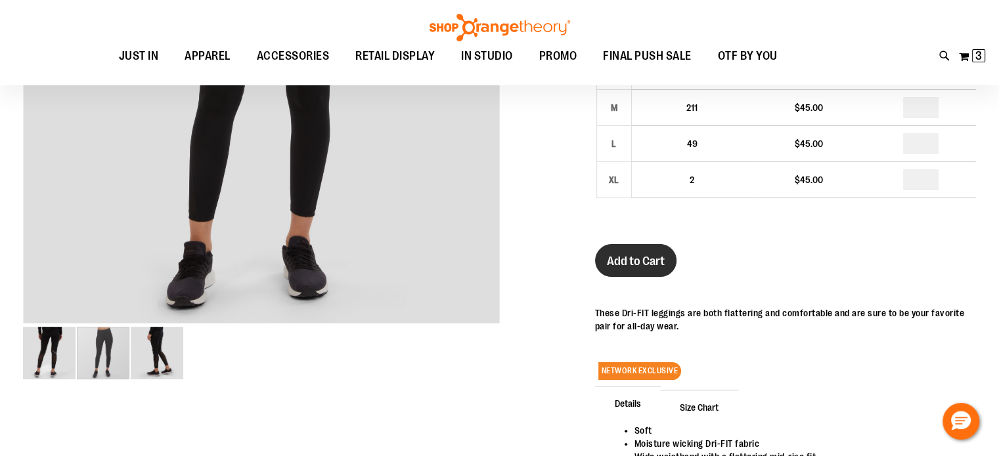
click at [649, 262] on span "Add to Cart" at bounding box center [636, 261] width 58 height 14
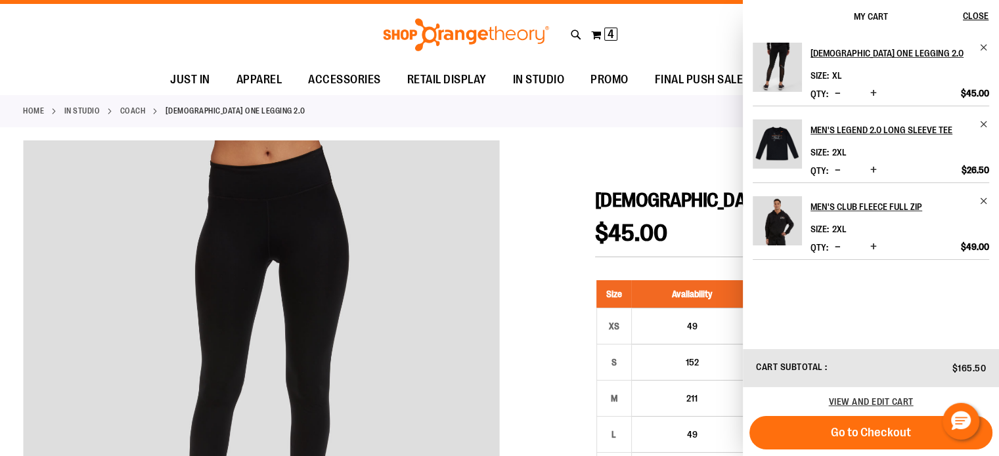
scroll to position [0, 0]
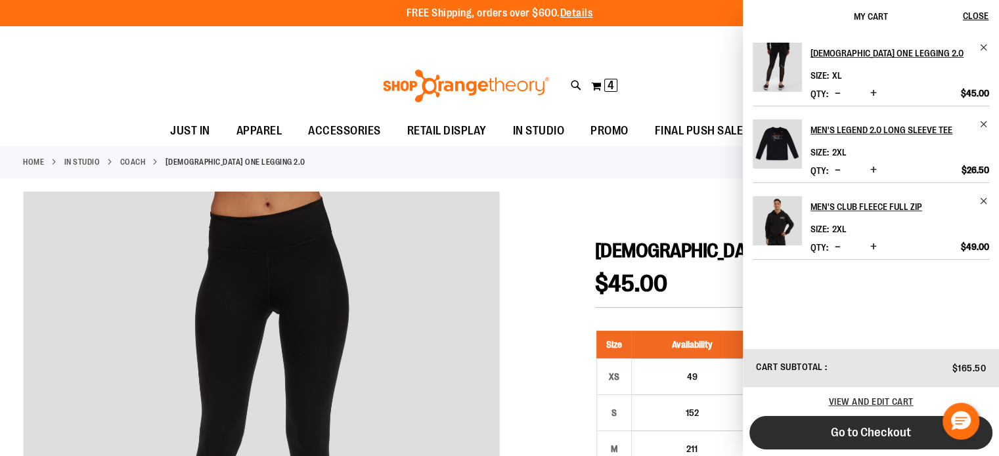
click at [841, 438] on span "Go to Checkout" at bounding box center [871, 433] width 80 height 14
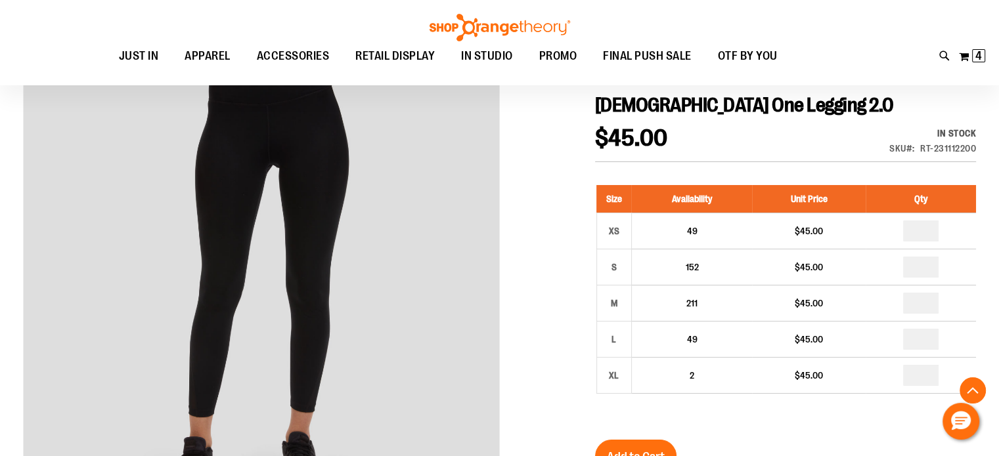
scroll to position [227, 0]
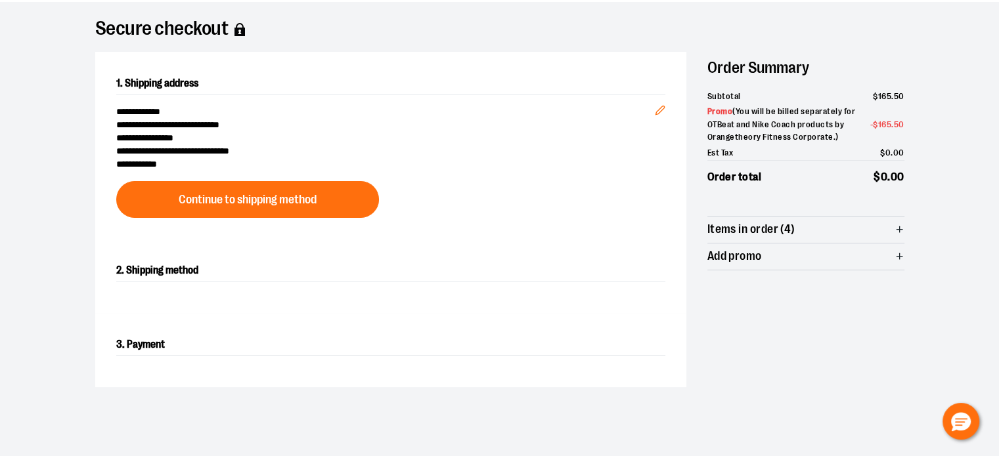
scroll to position [66, 0]
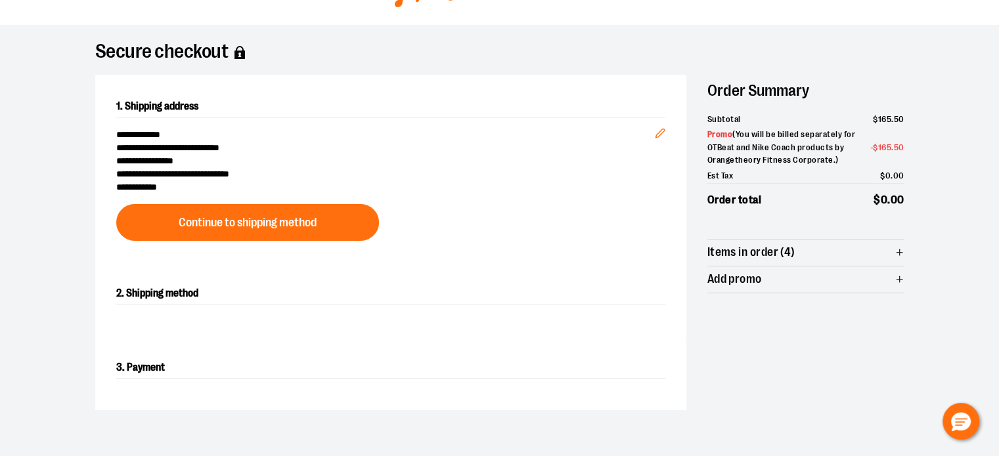
click at [898, 253] on line "button" at bounding box center [899, 253] width 6 height 0
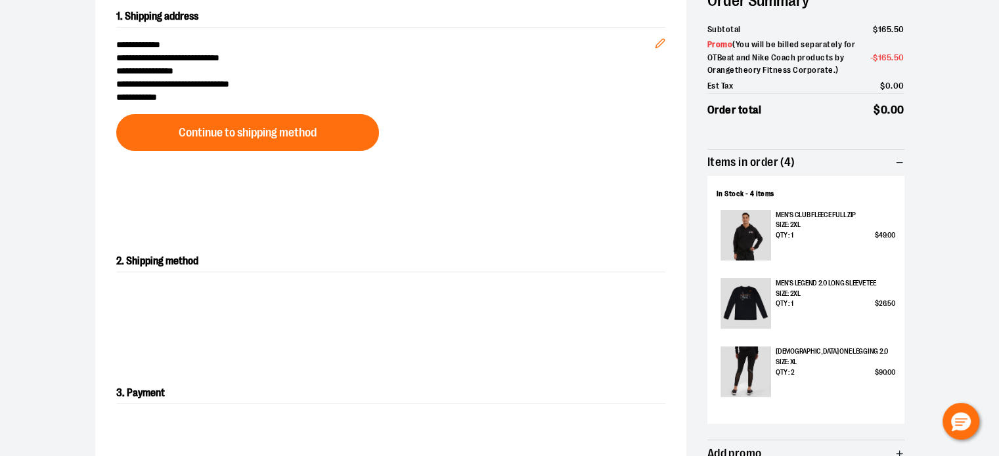
scroll to position [197, 0]
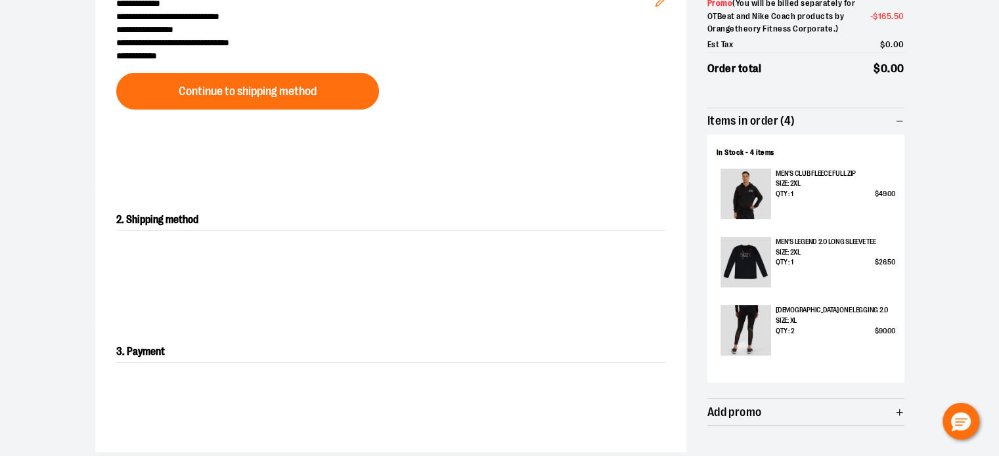
click at [812, 329] on p "Qty : 2 $ 90 . 00" at bounding box center [835, 331] width 119 height 11
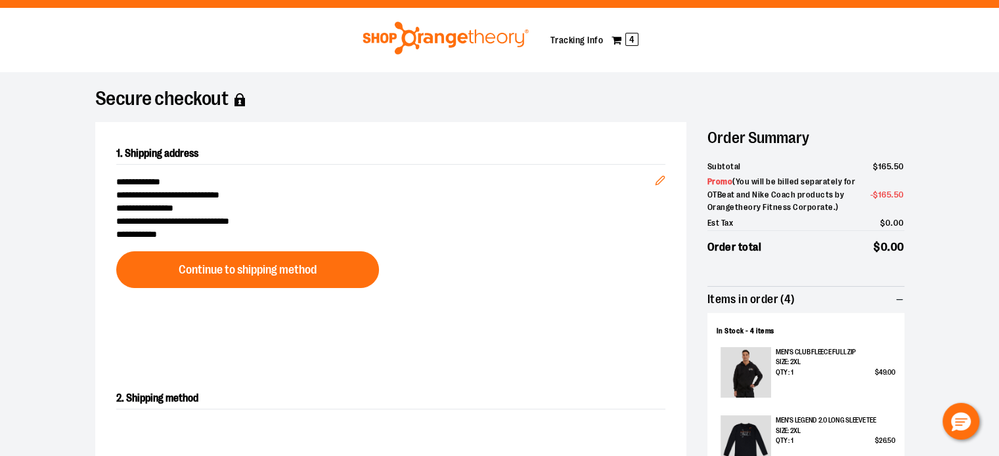
scroll to position [0, 0]
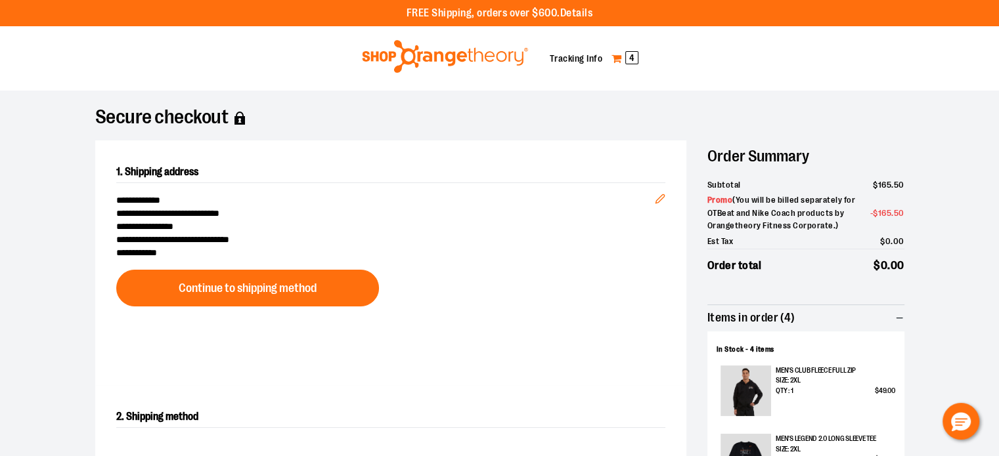
click at [617, 55] on link "My Cart 4" at bounding box center [625, 58] width 28 height 21
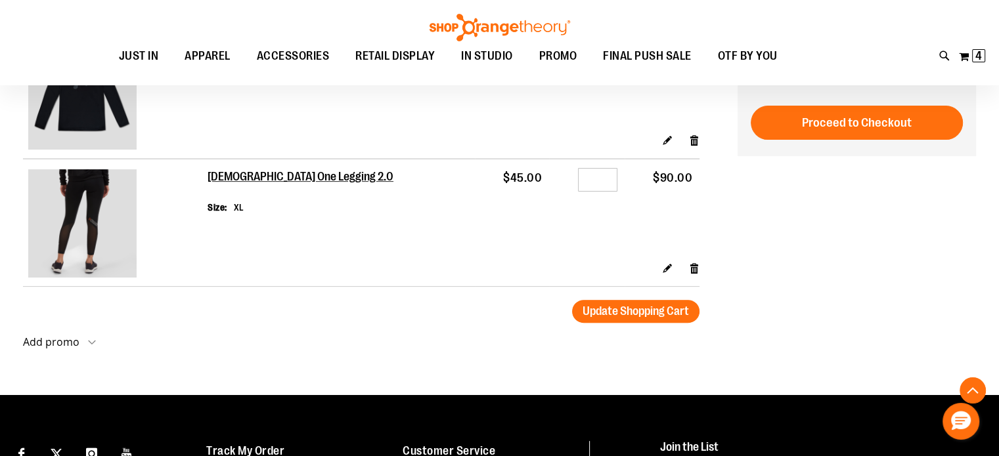
scroll to position [328, 0]
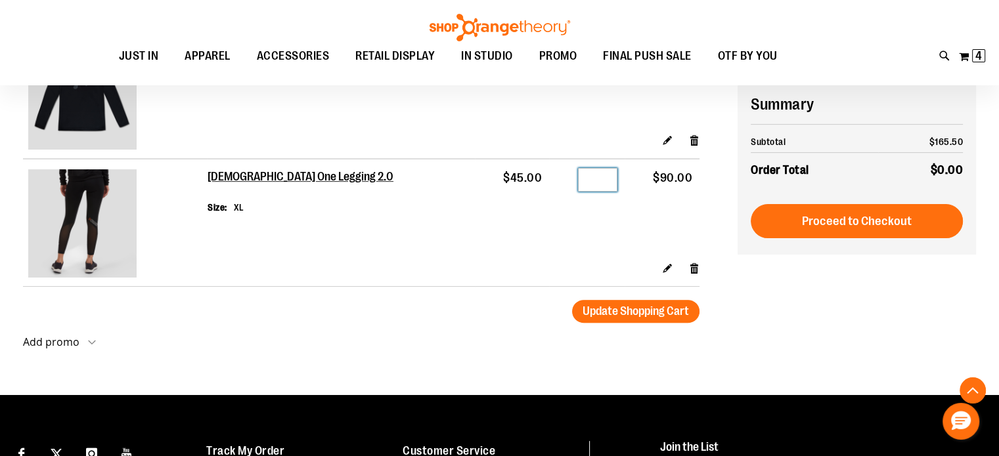
click at [602, 178] on input "*" at bounding box center [597, 180] width 39 height 24
type input "*"
click at [596, 238] on td "Qty *" at bounding box center [587, 210] width 76 height 102
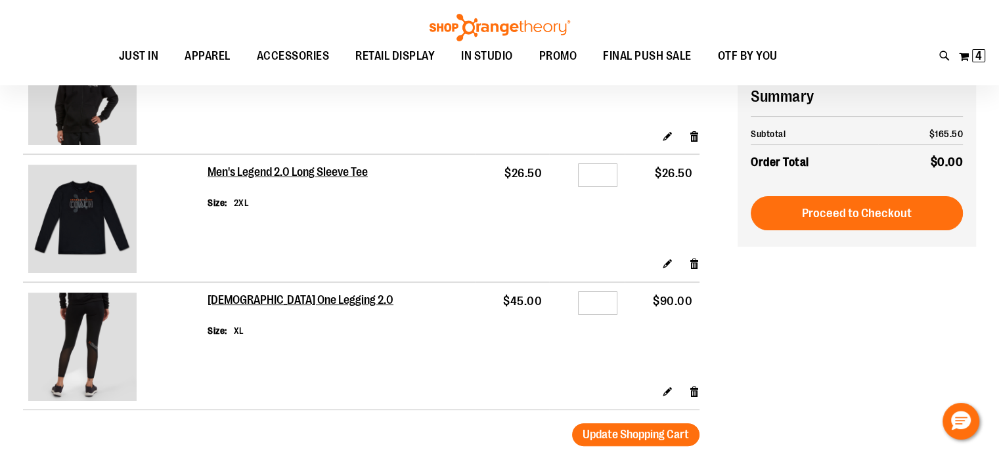
scroll to position [197, 0]
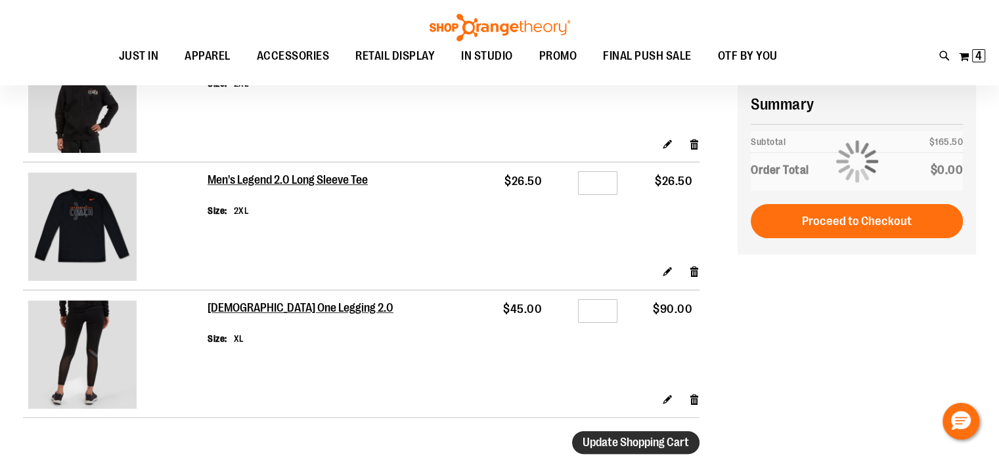
click at [628, 454] on button "Update Shopping Cart" at bounding box center [635, 442] width 127 height 23
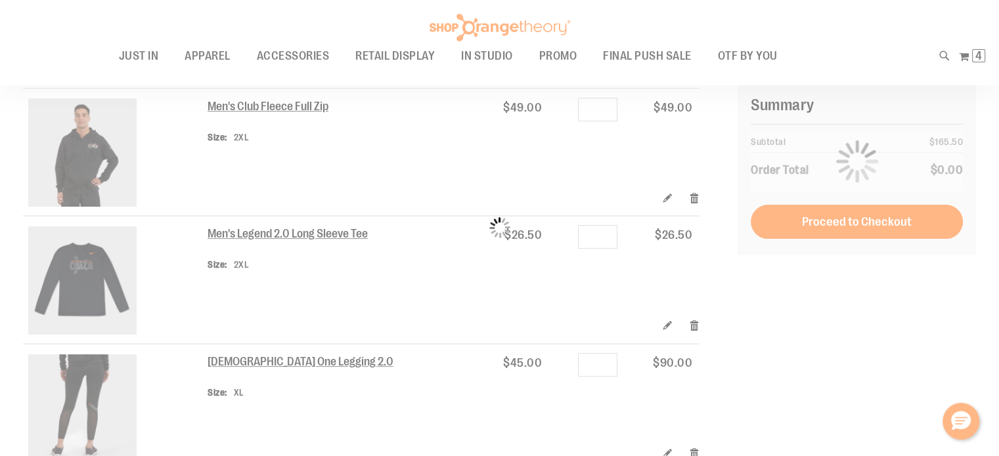
scroll to position [66, 0]
